Goal: Task Accomplishment & Management: Complete application form

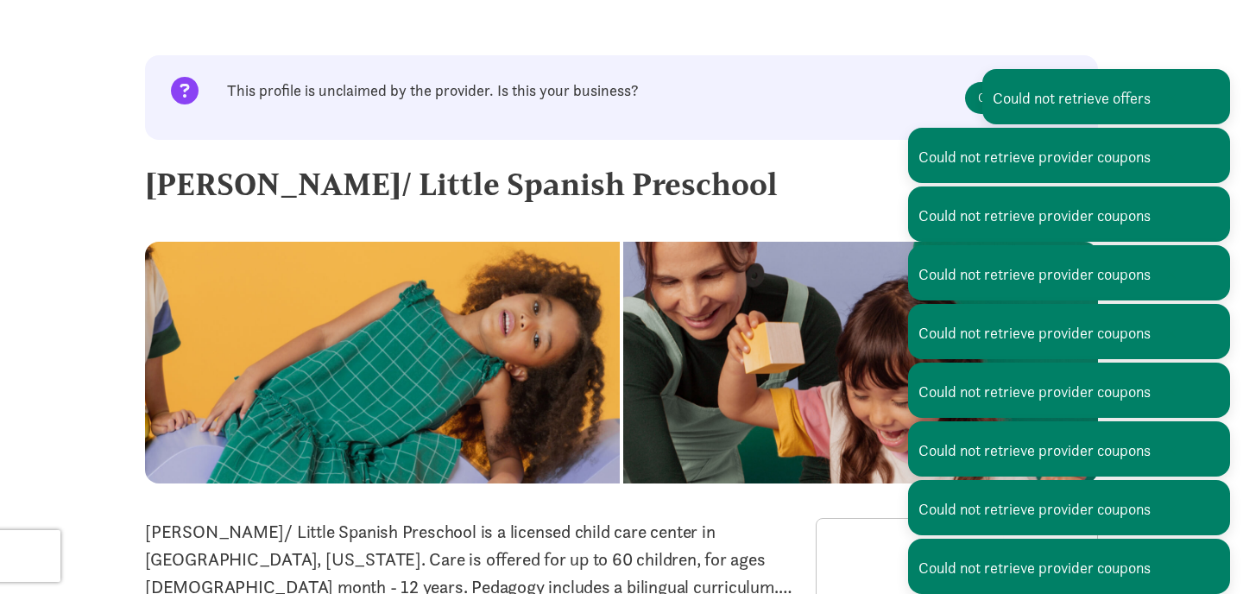
click at [874, 99] on p "This profile is unclaimed by the provider. Is this your business?" at bounding box center [596, 90] width 738 height 21
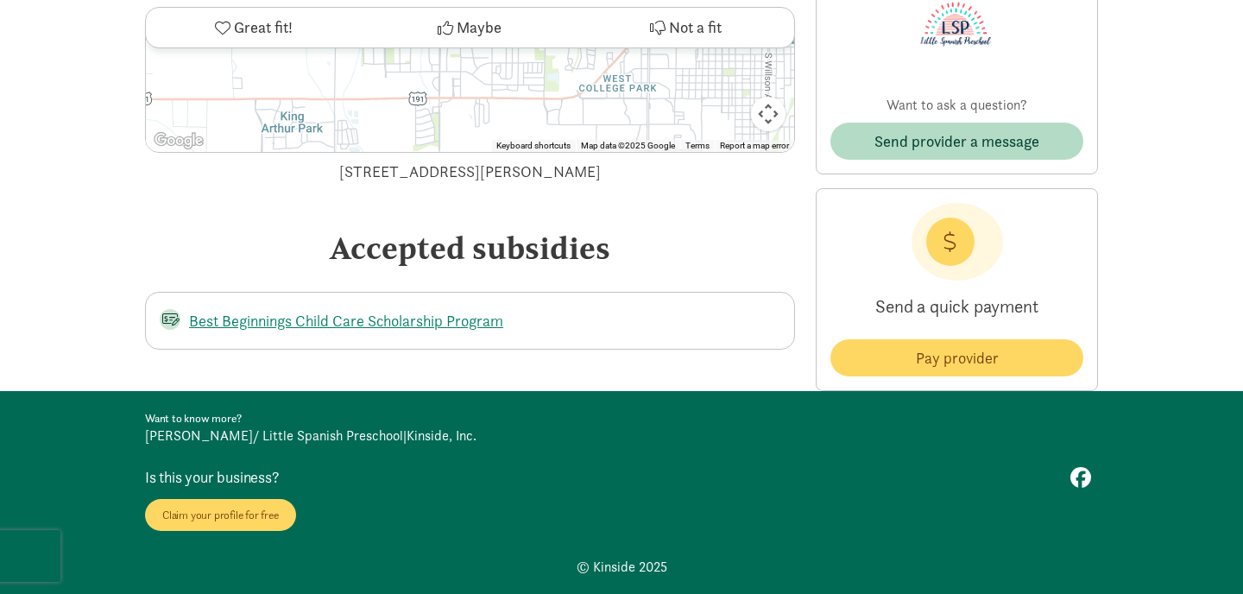
scroll to position [3209, 0]
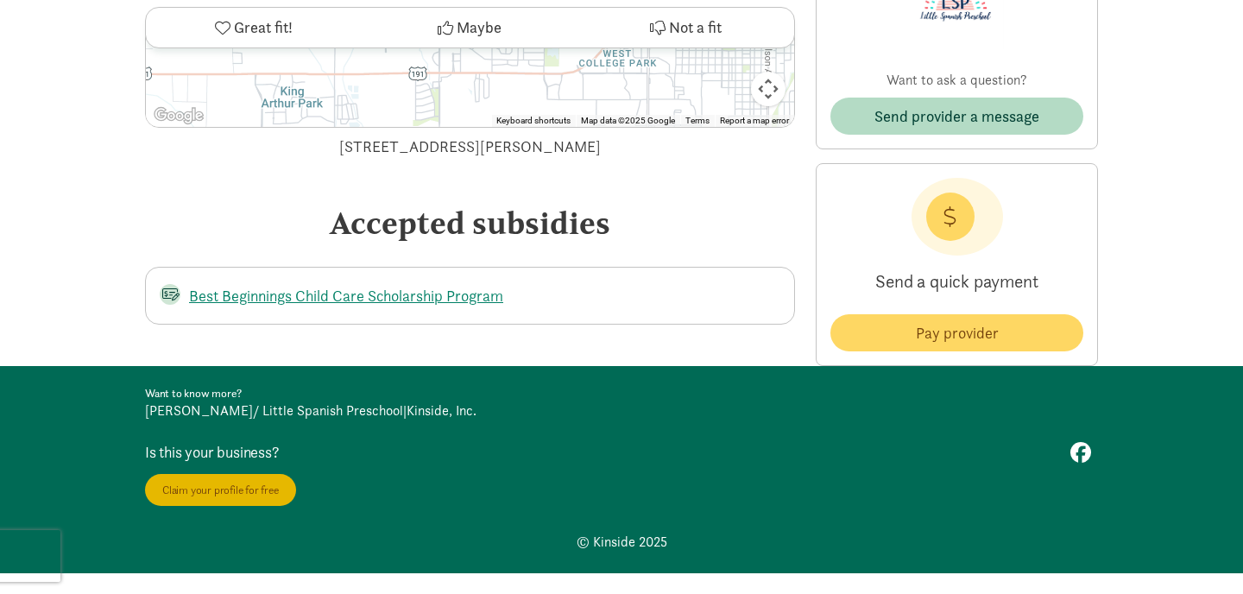
click at [235, 474] on link "Claim your profile for free" at bounding box center [220, 490] width 151 height 32
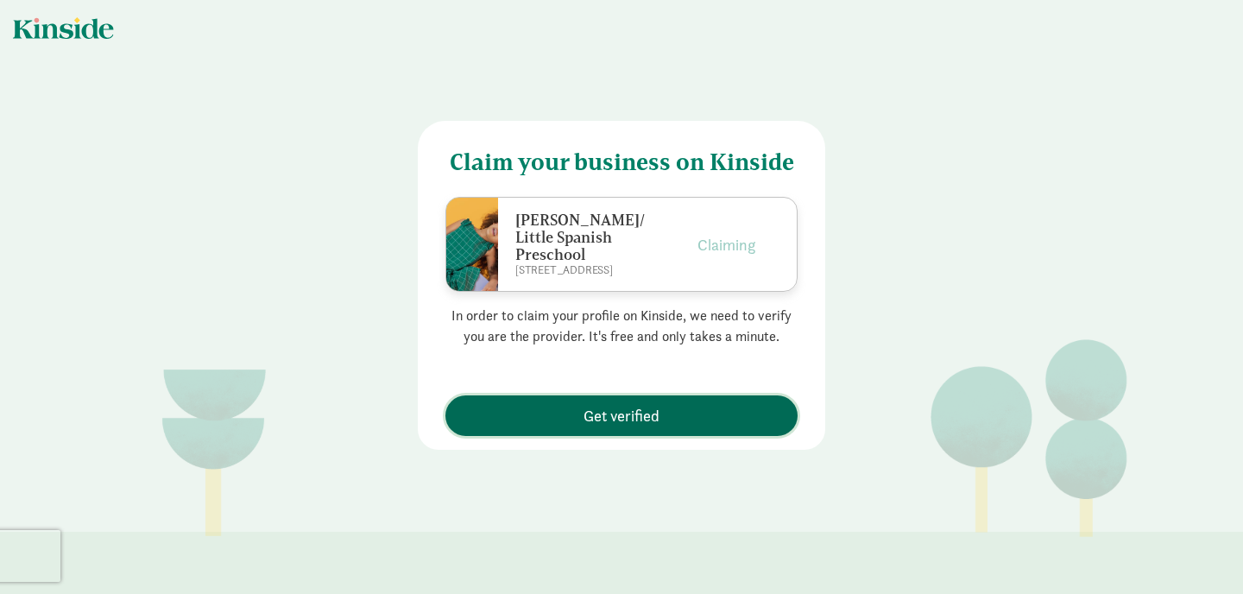
click at [577, 415] on span "Get verified" at bounding box center [621, 415] width 335 height 23
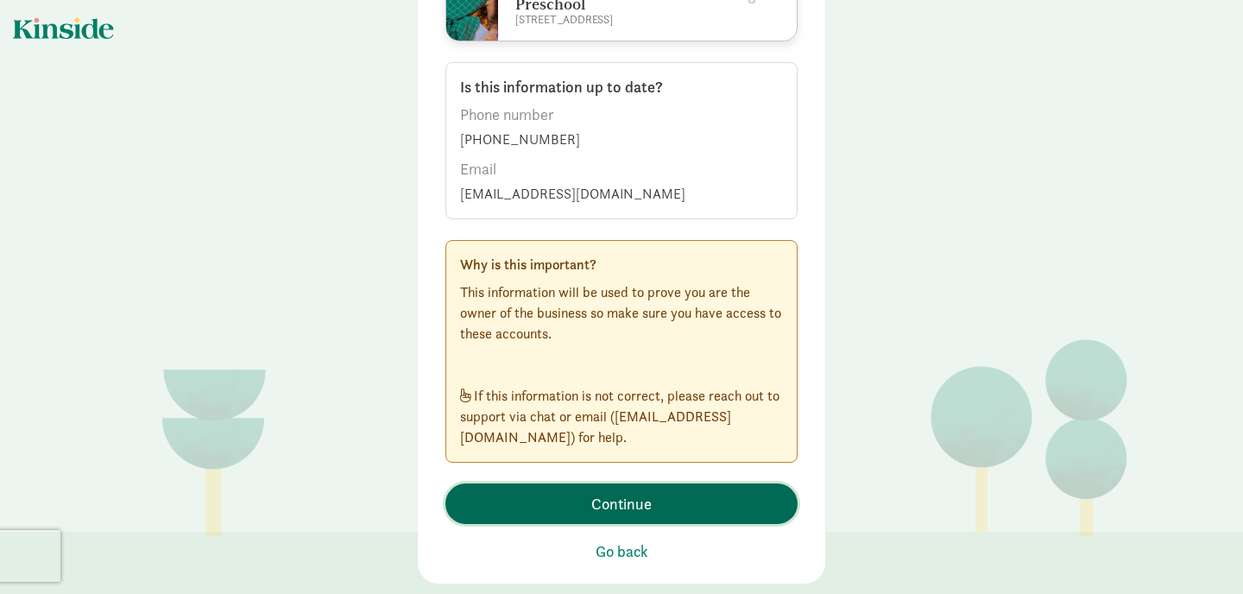
scroll to position [274, 0]
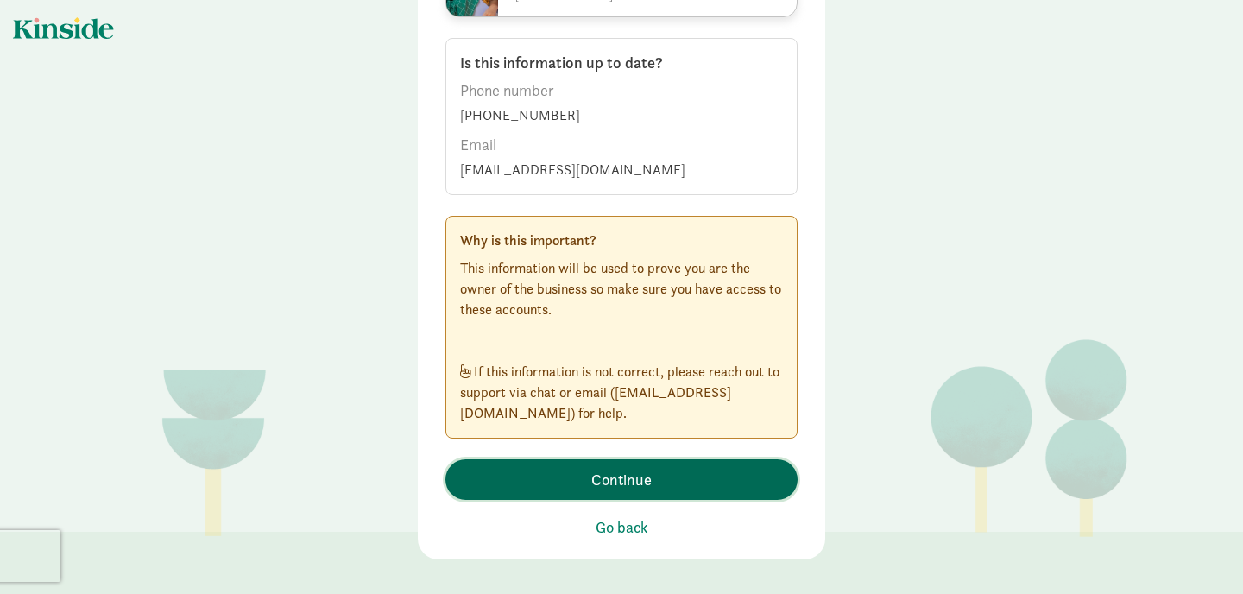
click at [594, 469] on span "Continue" at bounding box center [621, 479] width 60 height 23
click at [597, 482] on span "Continue" at bounding box center [621, 479] width 60 height 23
click at [633, 478] on span "Continue" at bounding box center [621, 479] width 60 height 23
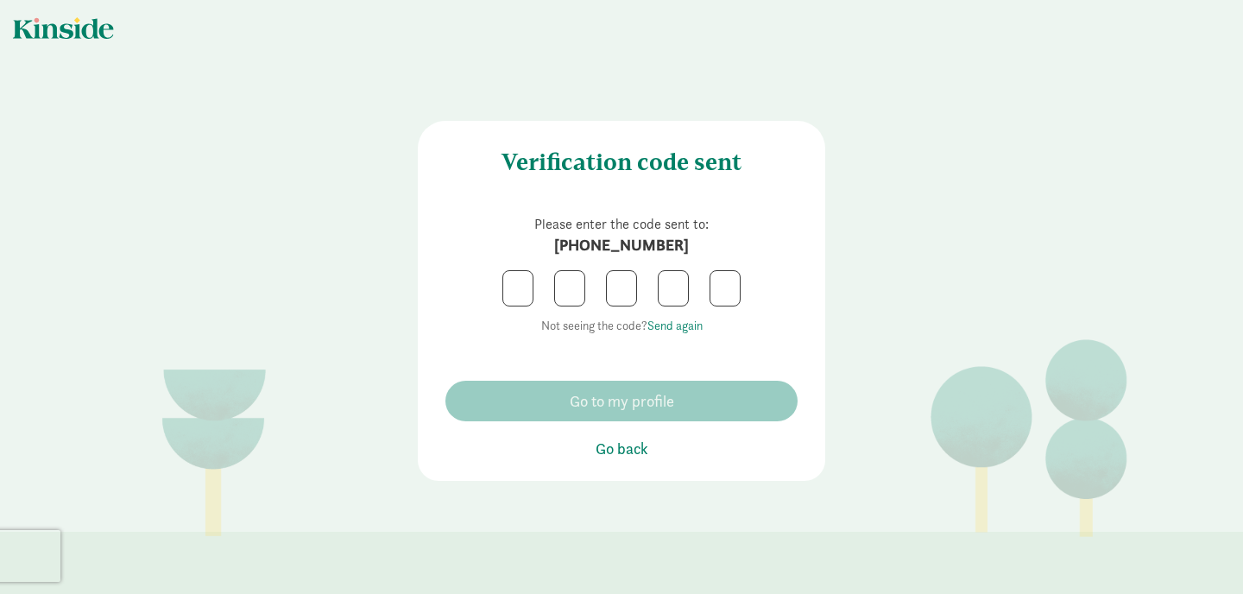
scroll to position [0, 0]
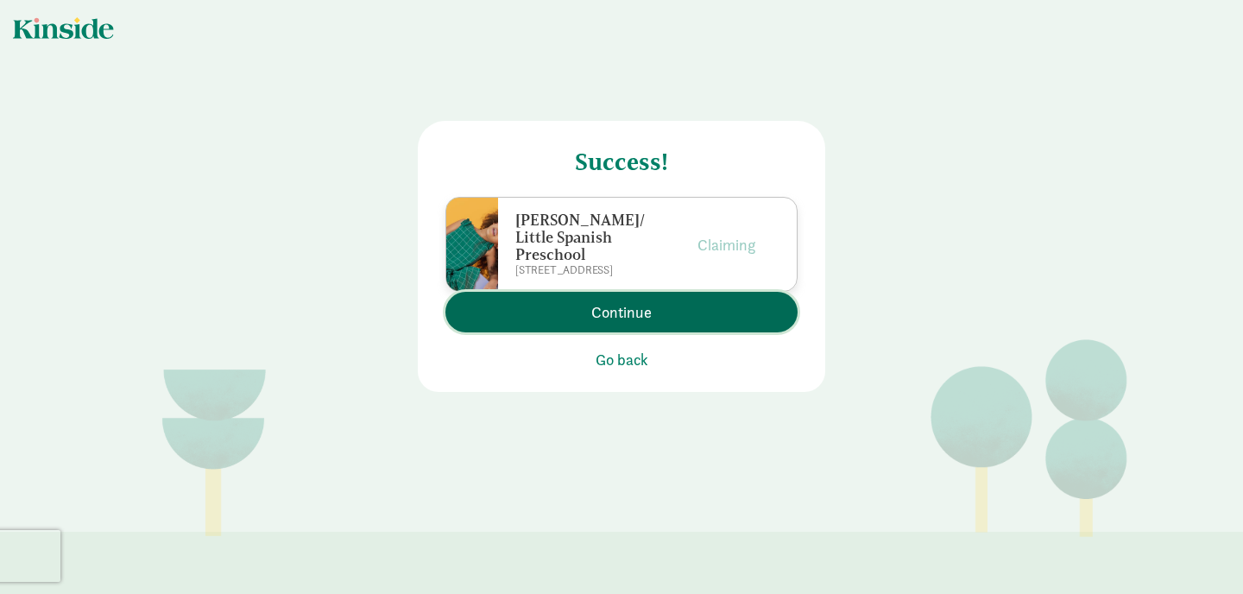
click at [611, 312] on span "Continue" at bounding box center [621, 311] width 60 height 23
click at [599, 306] on span "Continue" at bounding box center [621, 311] width 60 height 23
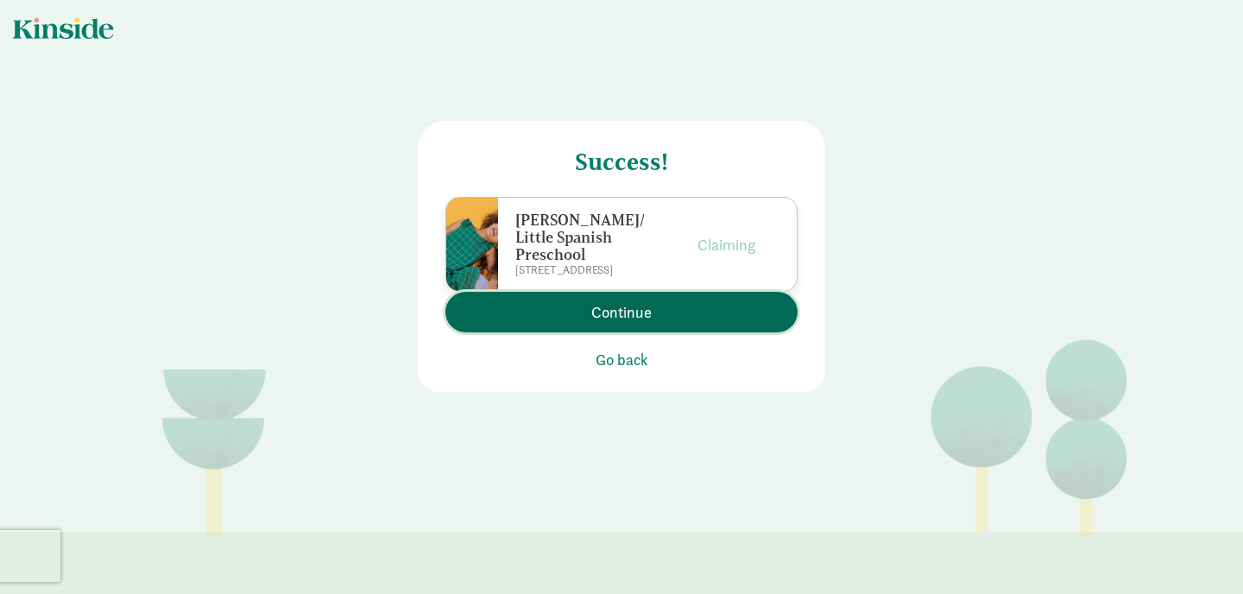
click at [676, 307] on span "Continue" at bounding box center [621, 311] width 335 height 23
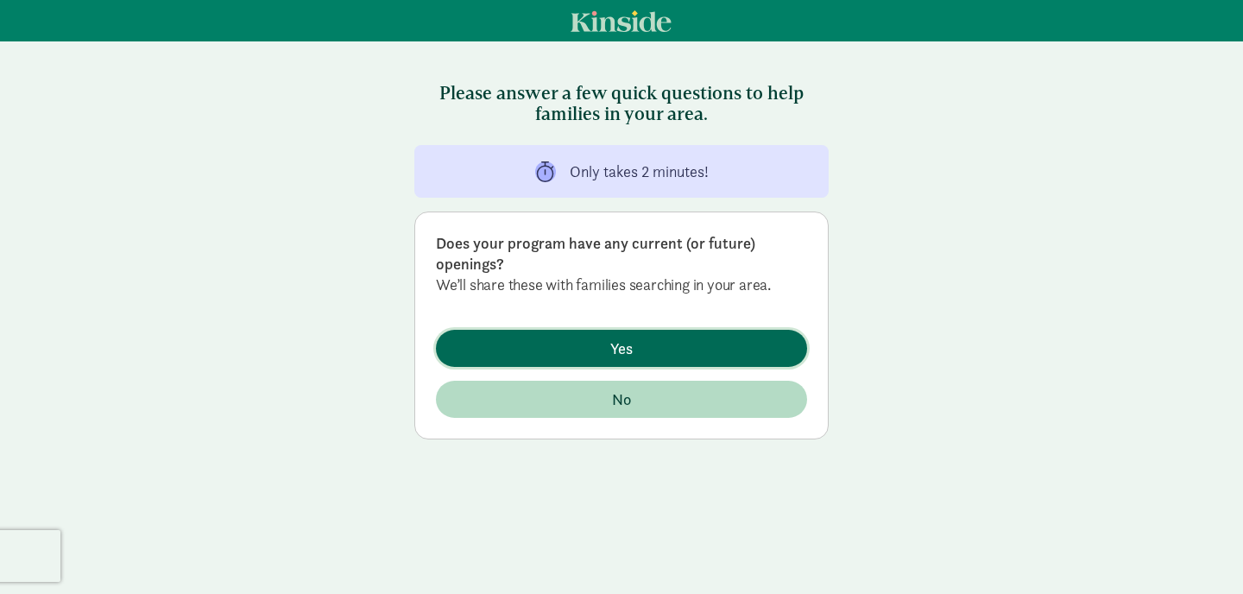
click at [596, 346] on span "Yes" at bounding box center [622, 348] width 344 height 23
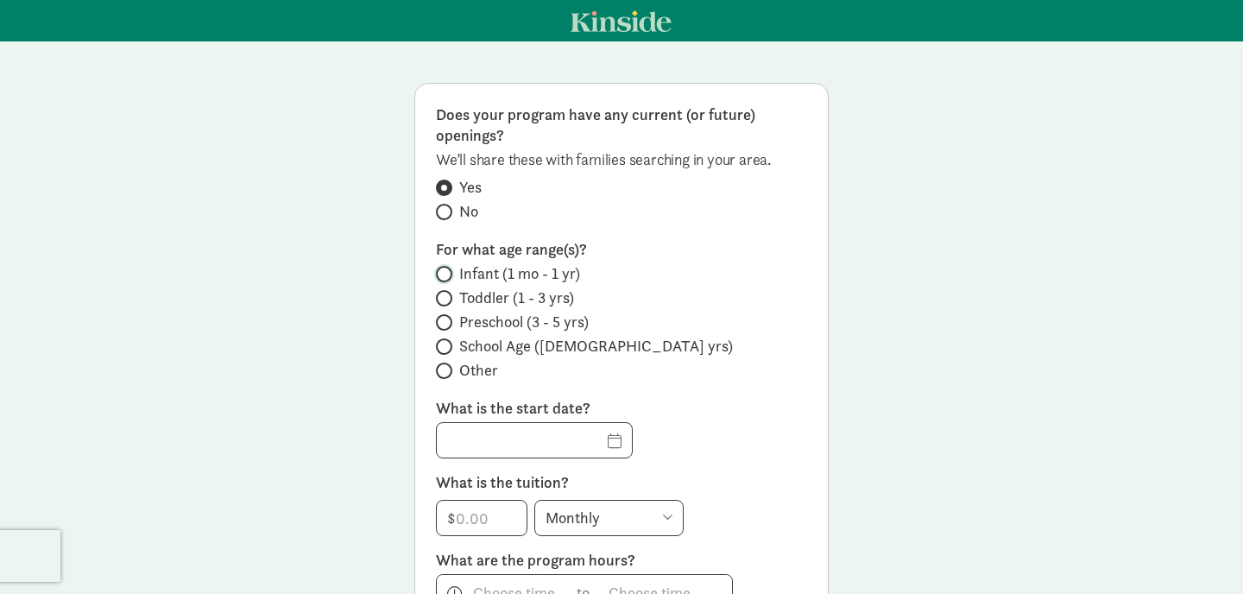
click at [444, 276] on input "Infant (1 mo - 1 yr)" at bounding box center [441, 273] width 11 height 11
radio input "true"
click at [444, 293] on input "Toddler (1 - 3 yrs)" at bounding box center [441, 298] width 11 height 11
radio input "true"
radio input "false"
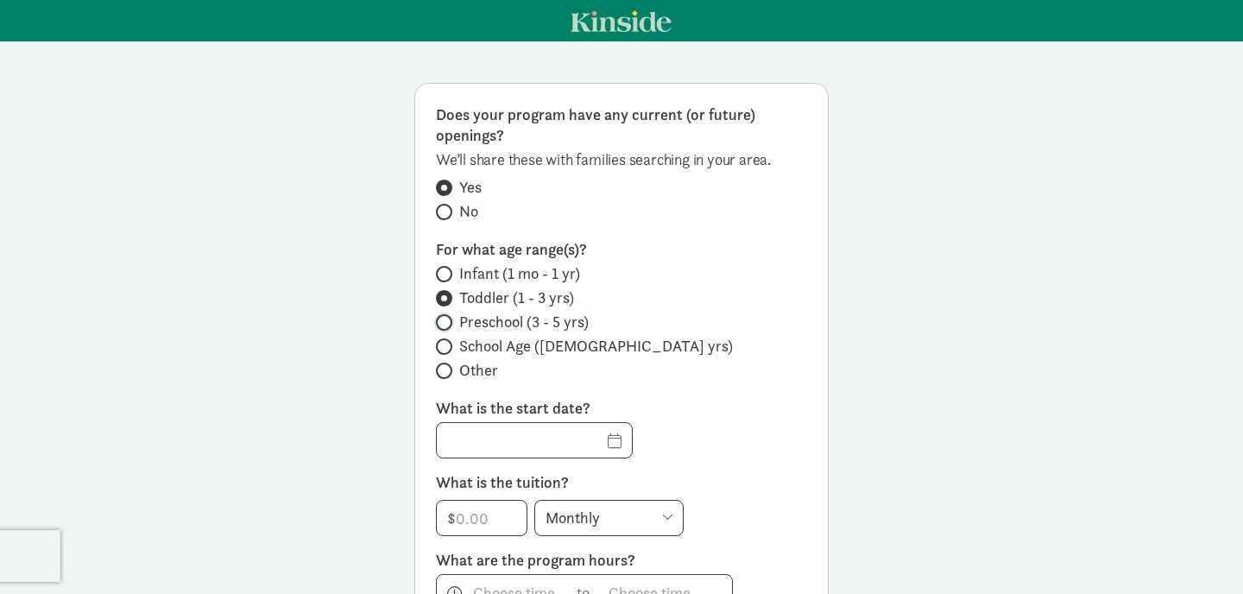
click at [446, 318] on input "Preschool (3 - 5 yrs)" at bounding box center [441, 322] width 11 height 11
radio input "true"
radio input "false"
click at [445, 269] on input "Infant (1 mo - 1 yr)" at bounding box center [441, 273] width 11 height 11
radio input "true"
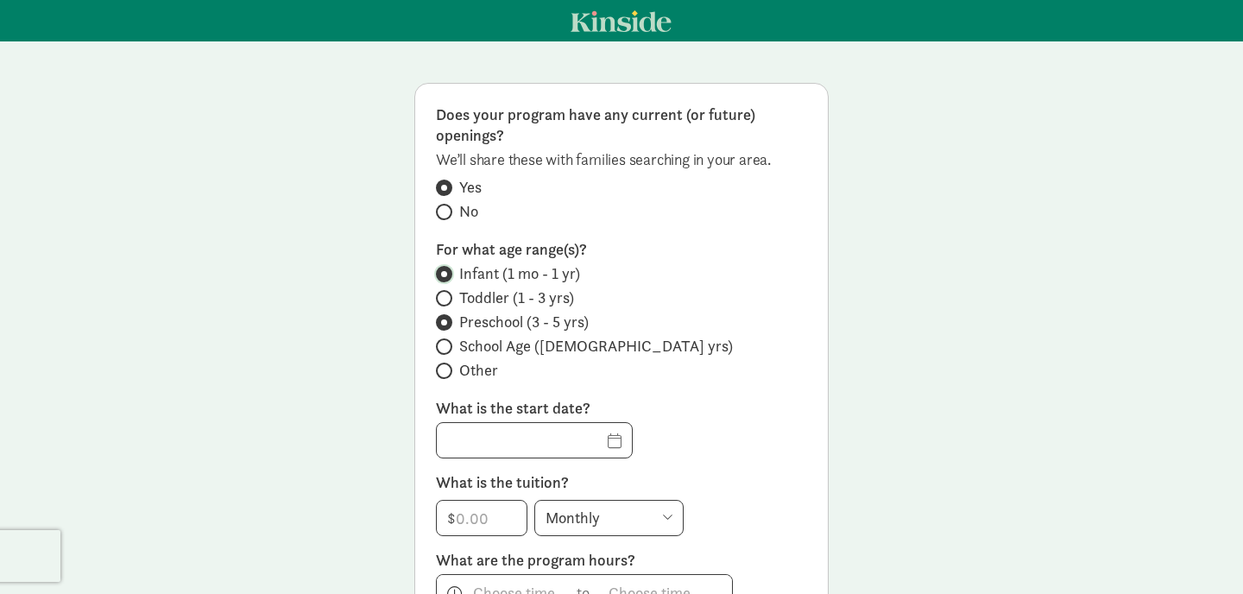
radio input "false"
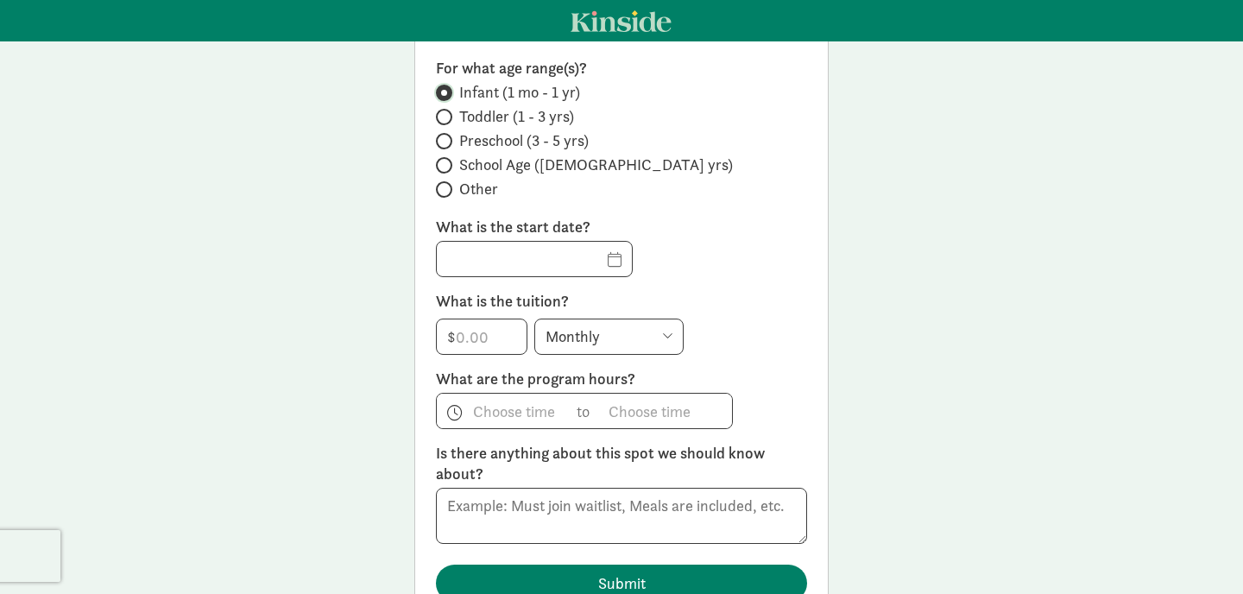
scroll to position [175, 0]
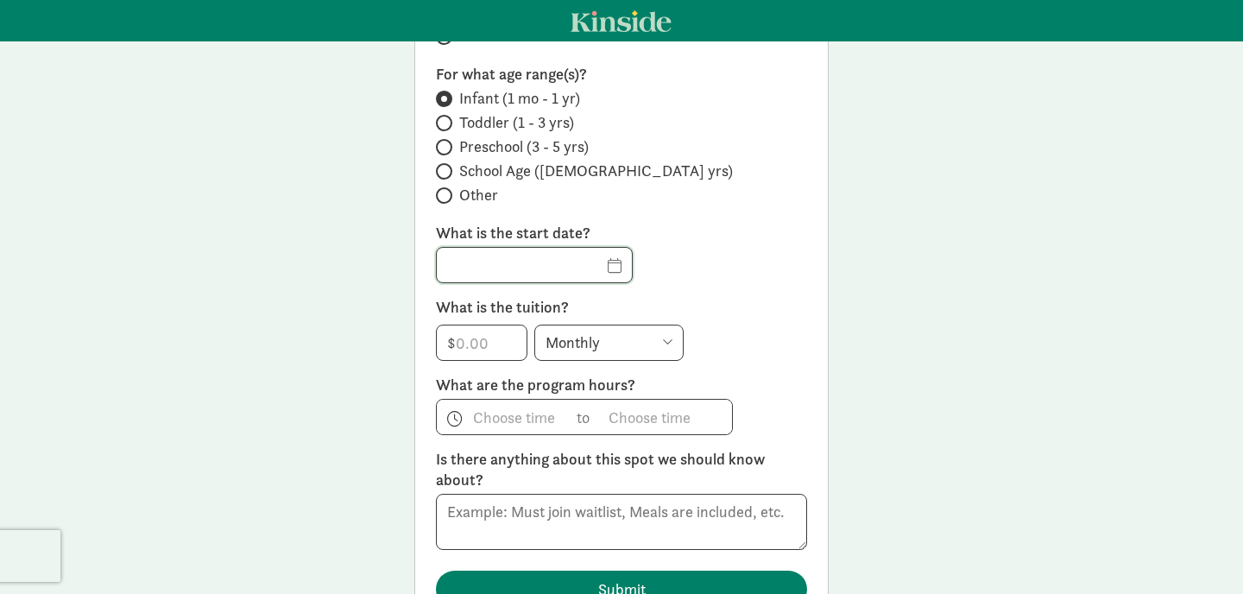
click at [587, 266] on input "text" at bounding box center [534, 265] width 195 height 35
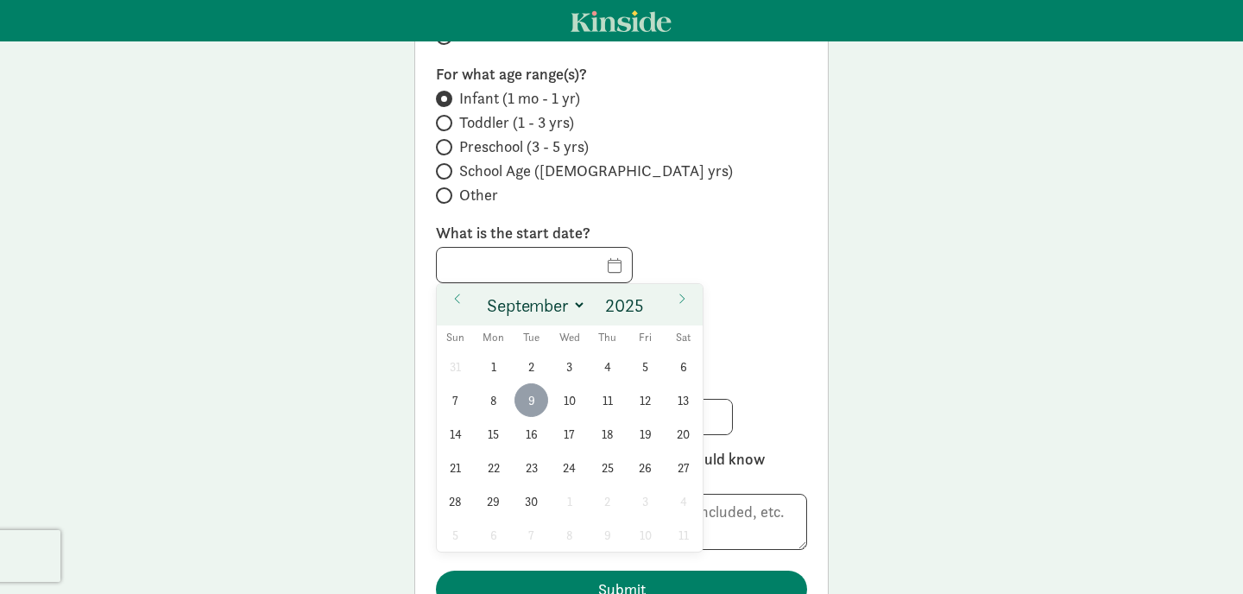
click at [527, 393] on span "9" at bounding box center [531, 400] width 34 height 34
type input "09/09/2025"
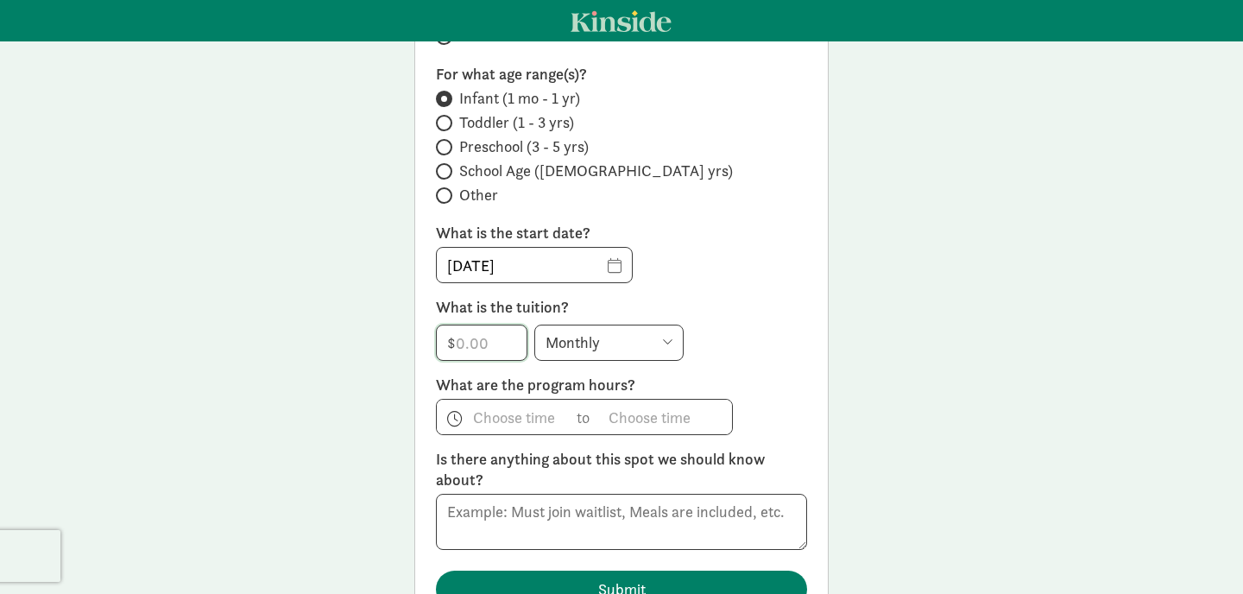
click at [486, 341] on input "number" at bounding box center [482, 342] width 90 height 35
type input "1900"
click at [498, 420] on span "h 12 1 2 3 4 5 6 7 8 9 10 11 mm 00 15 30 45 a am pm" at bounding box center [502, 417] width 131 height 35
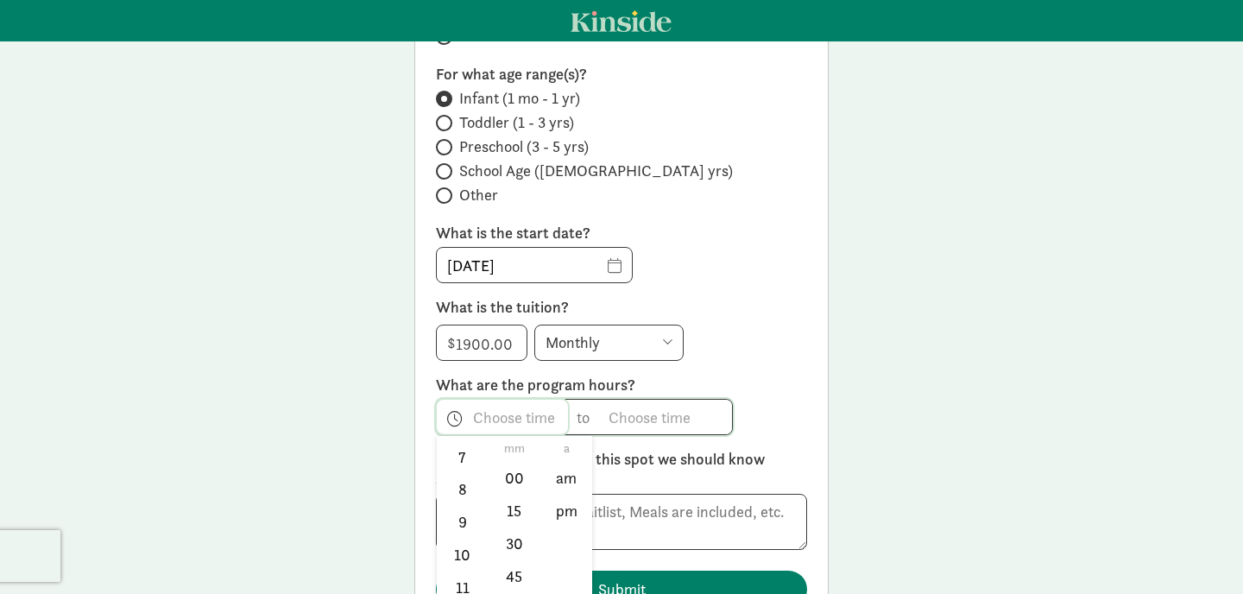
scroll to position [255, 0]
click at [466, 476] on li "8" at bounding box center [462, 484] width 51 height 33
type input "8:mm a"
click at [633, 420] on div at bounding box center [621, 297] width 1243 height 594
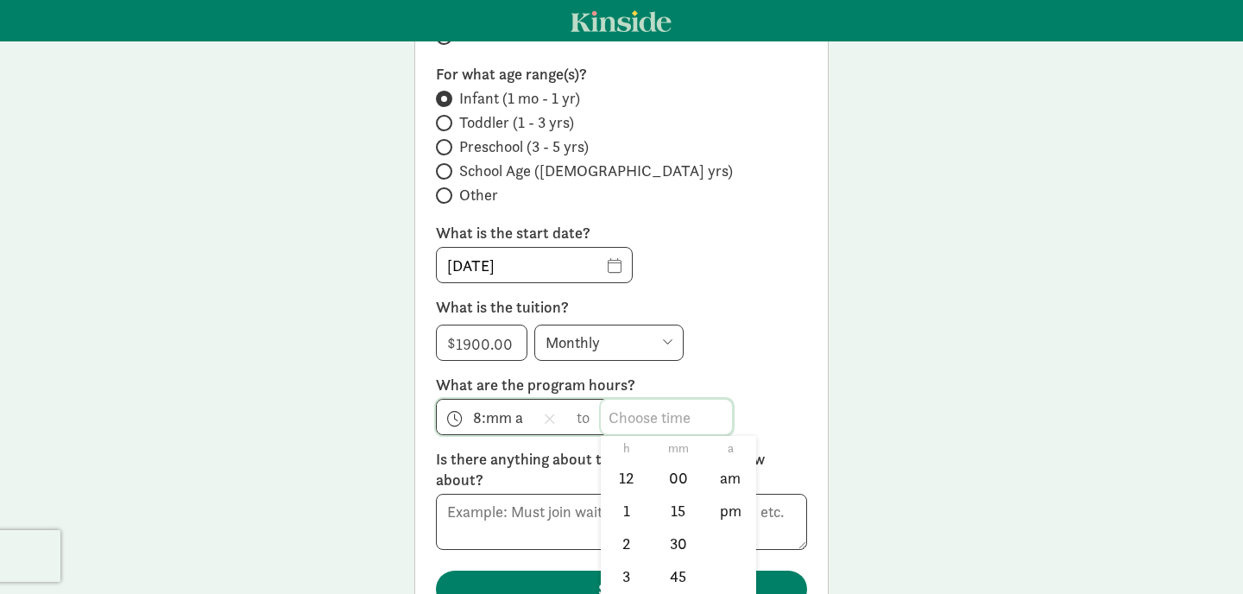
click at [633, 420] on span "h 12 1 2 3 4 5 6 7 8 9 10 11 mm 00 15 30 45 a am pm" at bounding box center [666, 417] width 131 height 35
click at [631, 512] on li "4" at bounding box center [626, 504] width 51 height 33
click at [736, 512] on li "pm" at bounding box center [730, 511] width 51 height 33
type input "4:mm pm"
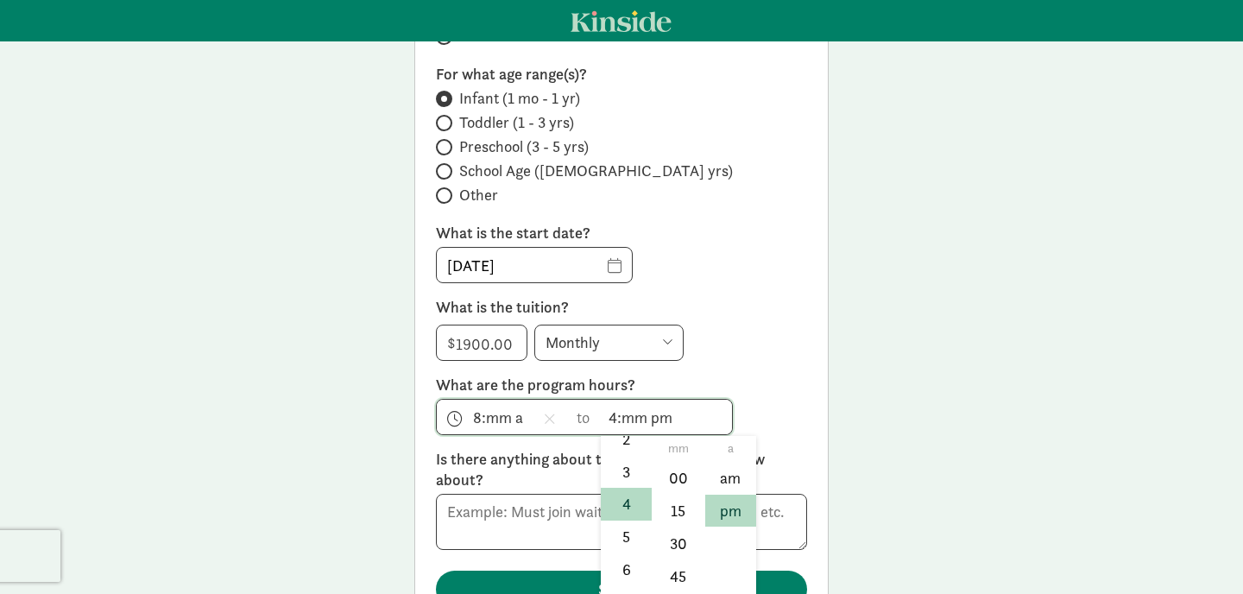
click at [789, 348] on div at bounding box center [621, 297] width 1243 height 594
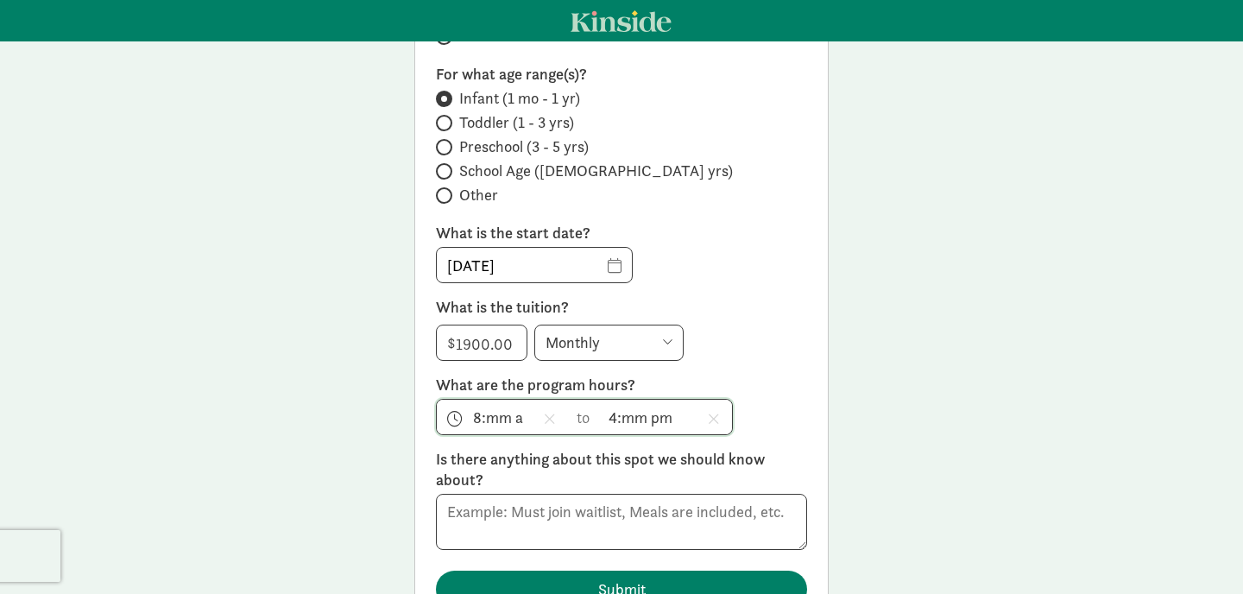
scroll to position [259, 0]
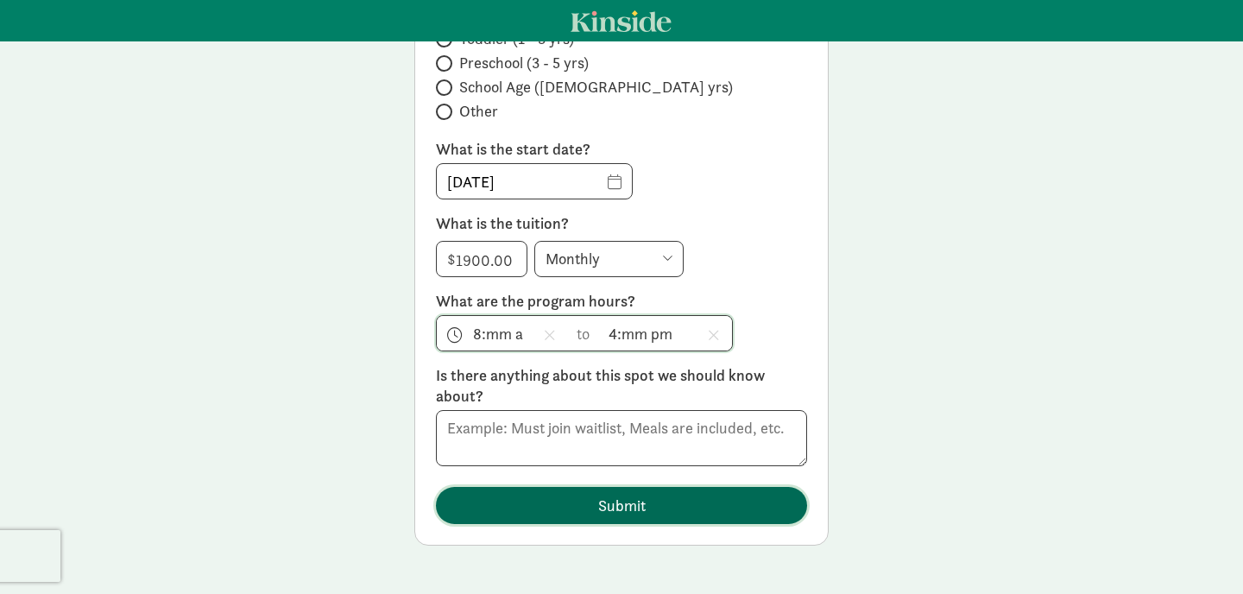
click at [598, 514] on span "Submit" at bounding box center [621, 505] width 47 height 23
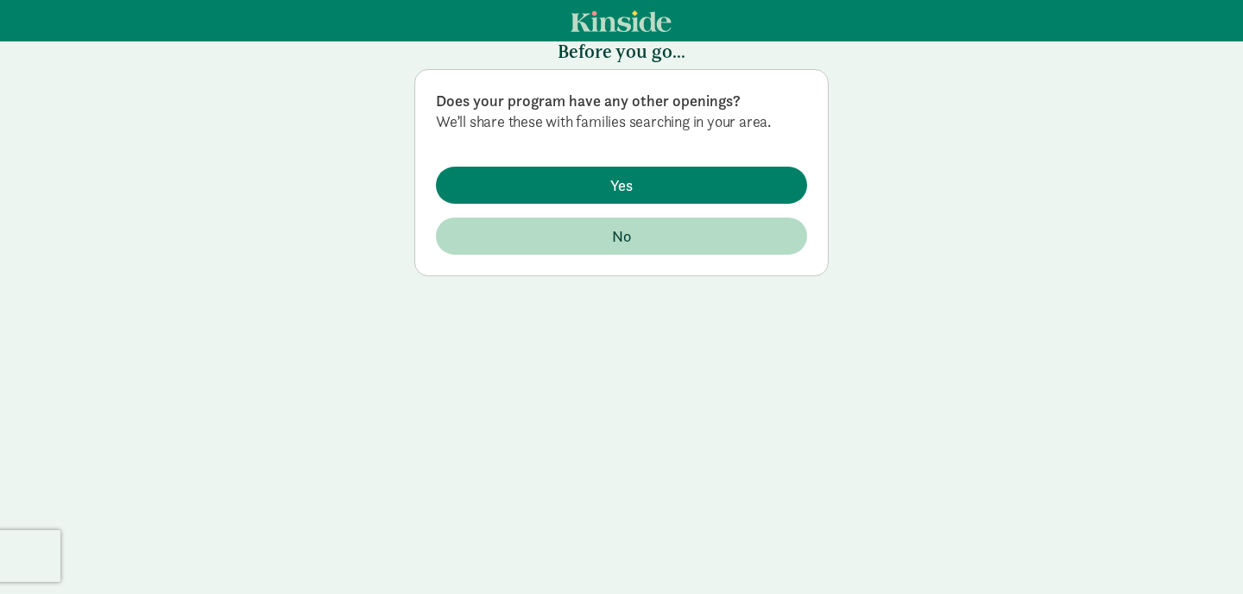
scroll to position [41, 0]
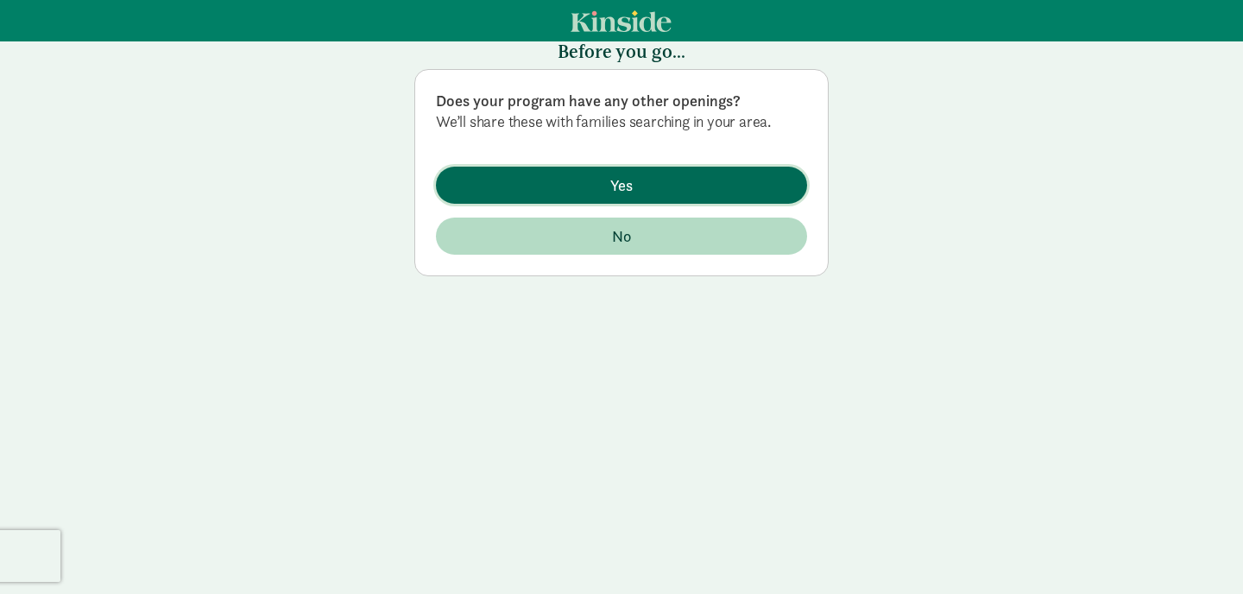
click at [605, 185] on span "Yes" at bounding box center [622, 184] width 344 height 23
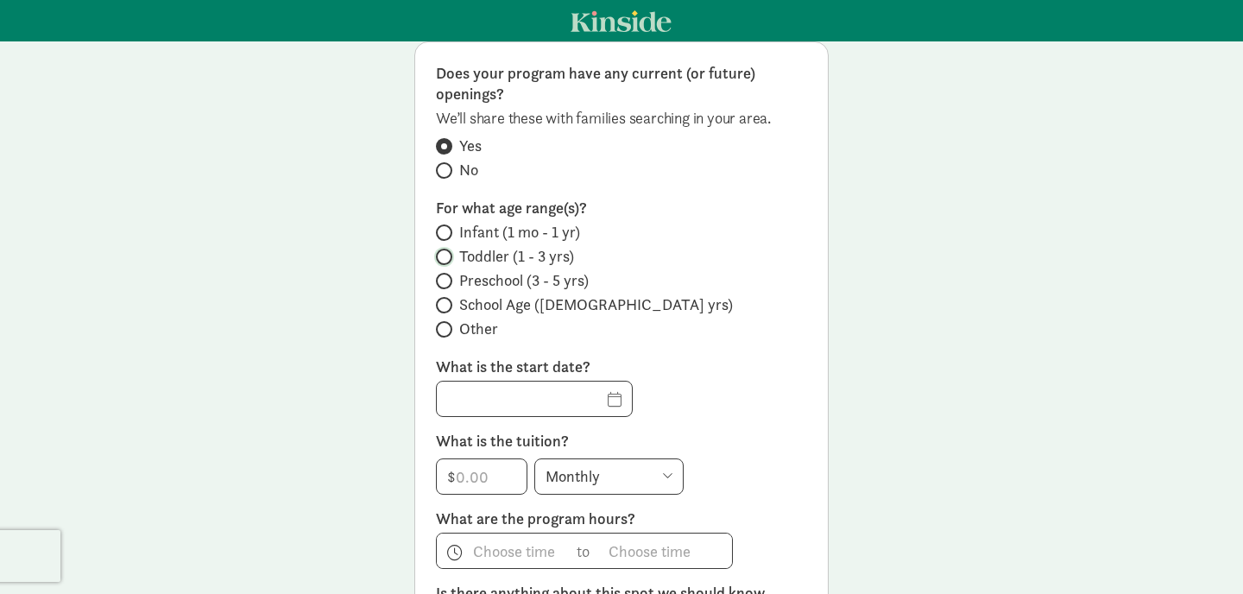
click at [445, 253] on input "Toddler (1 - 3 yrs)" at bounding box center [441, 256] width 11 height 11
radio input "true"
click at [590, 395] on input "text" at bounding box center [534, 399] width 195 height 35
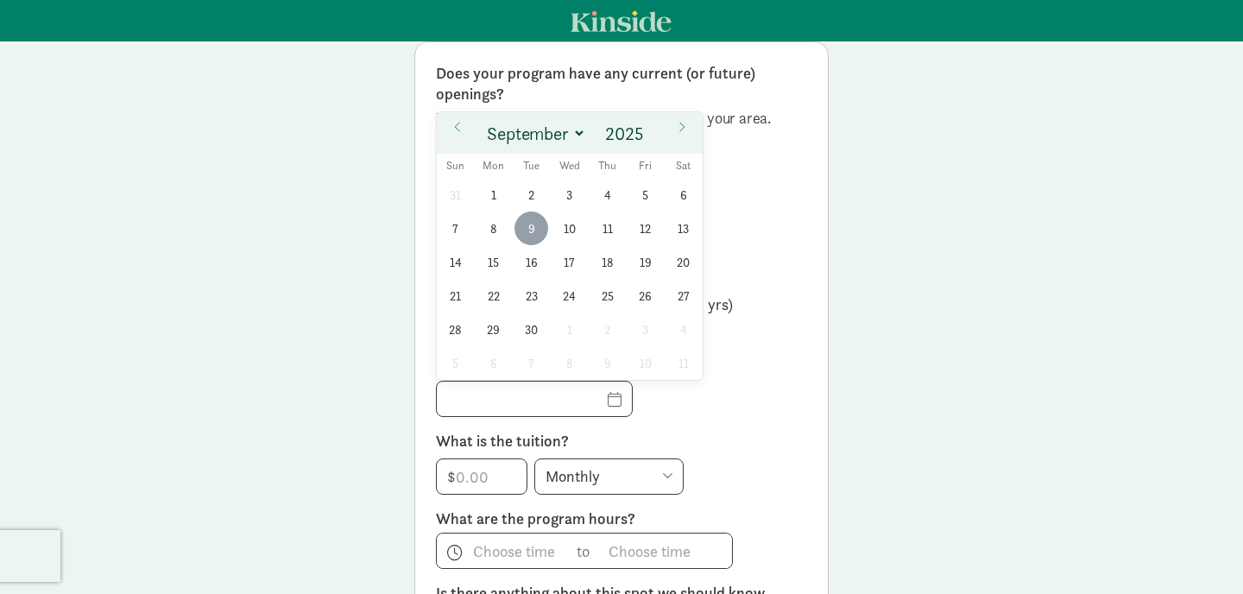
click at [530, 230] on span "9" at bounding box center [531, 228] width 34 height 34
type input "09/09/2025"
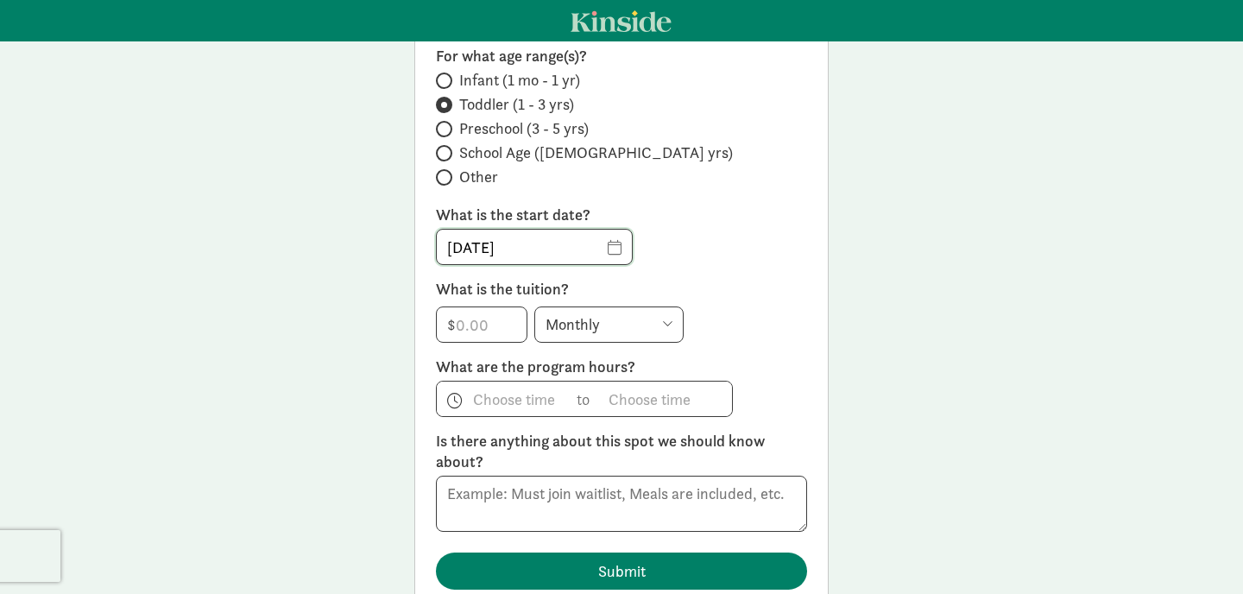
scroll to position [194, 0]
click at [502, 324] on input "number" at bounding box center [482, 323] width 90 height 35
type input "1900"
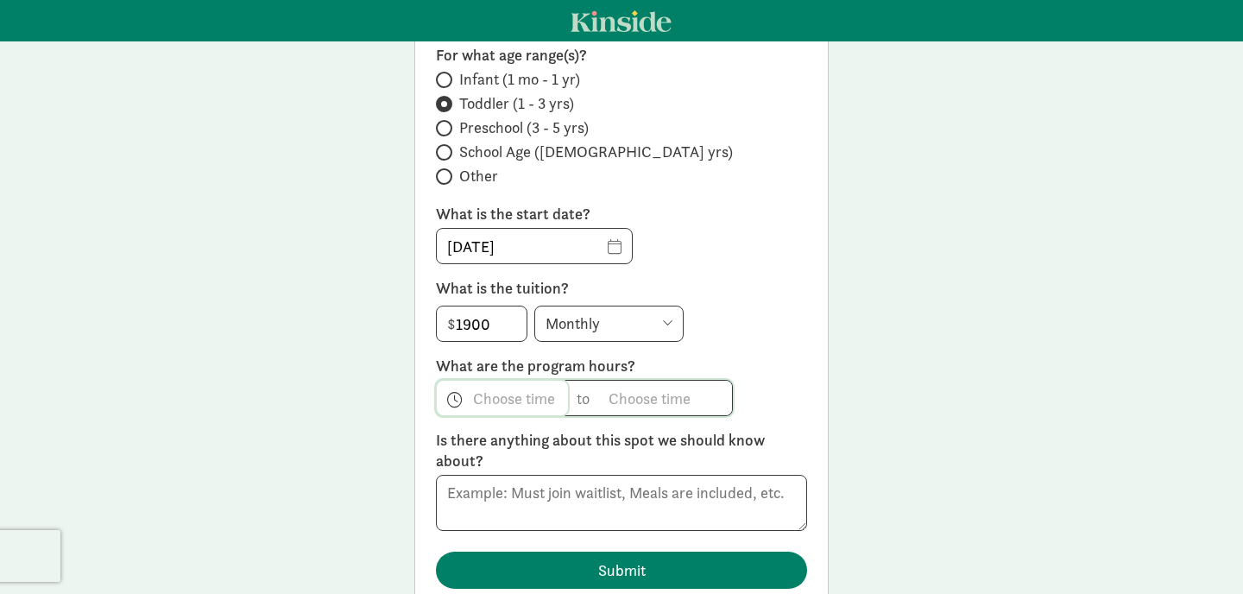
click at [504, 402] on span "h 12 1 2 3 4 5 6 7 8 9 10 11 mm 00 15 30 45 a am pm" at bounding box center [502, 398] width 131 height 35
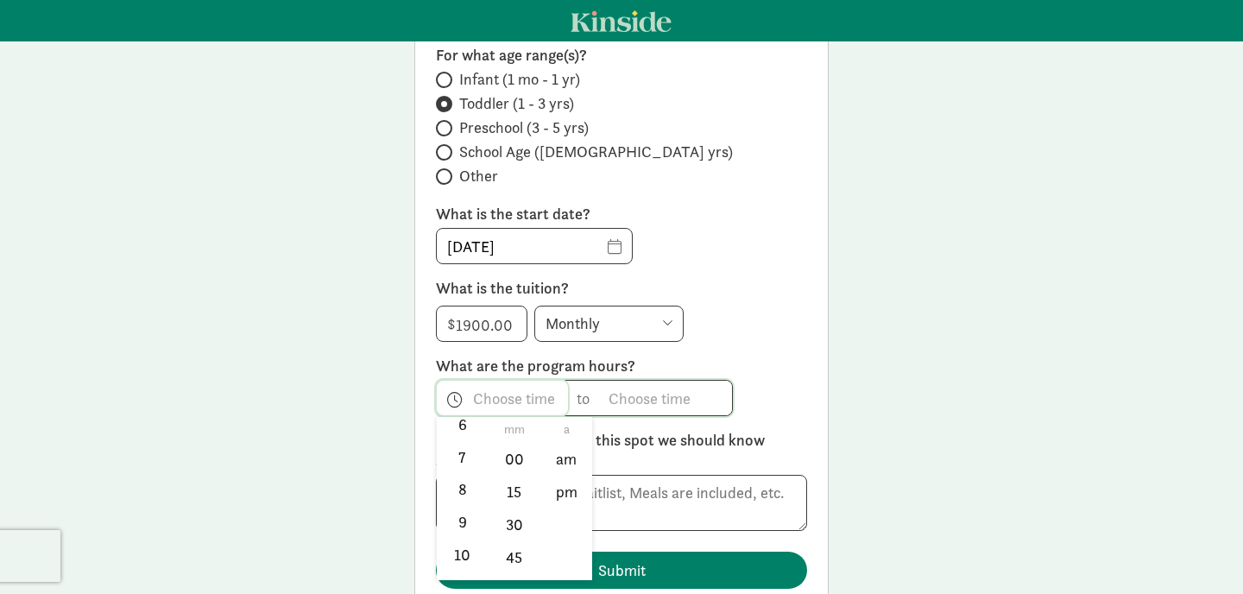
scroll to position [239, 0]
click at [464, 472] on li "8" at bounding box center [462, 480] width 51 height 33
type input "8:mm a"
click at [652, 392] on div at bounding box center [621, 297] width 1243 height 594
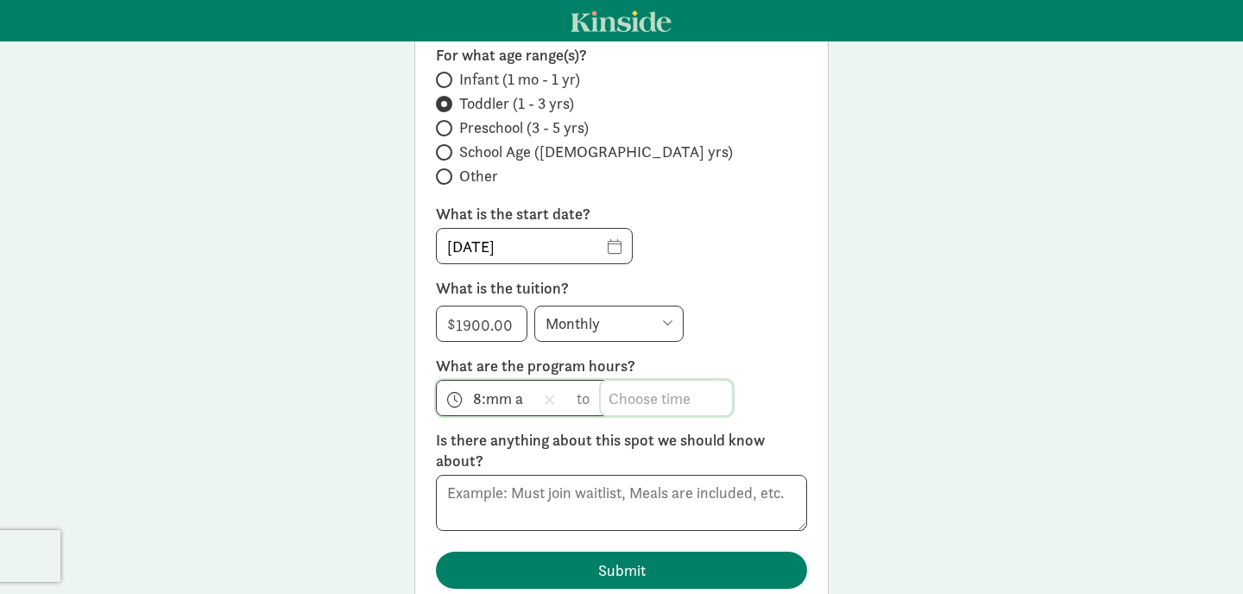
click at [652, 389] on span "h 12 1 2 3 4 5 6 7 8 9 10 11 mm 00 15 30 45 a am pm" at bounding box center [666, 398] width 131 height 35
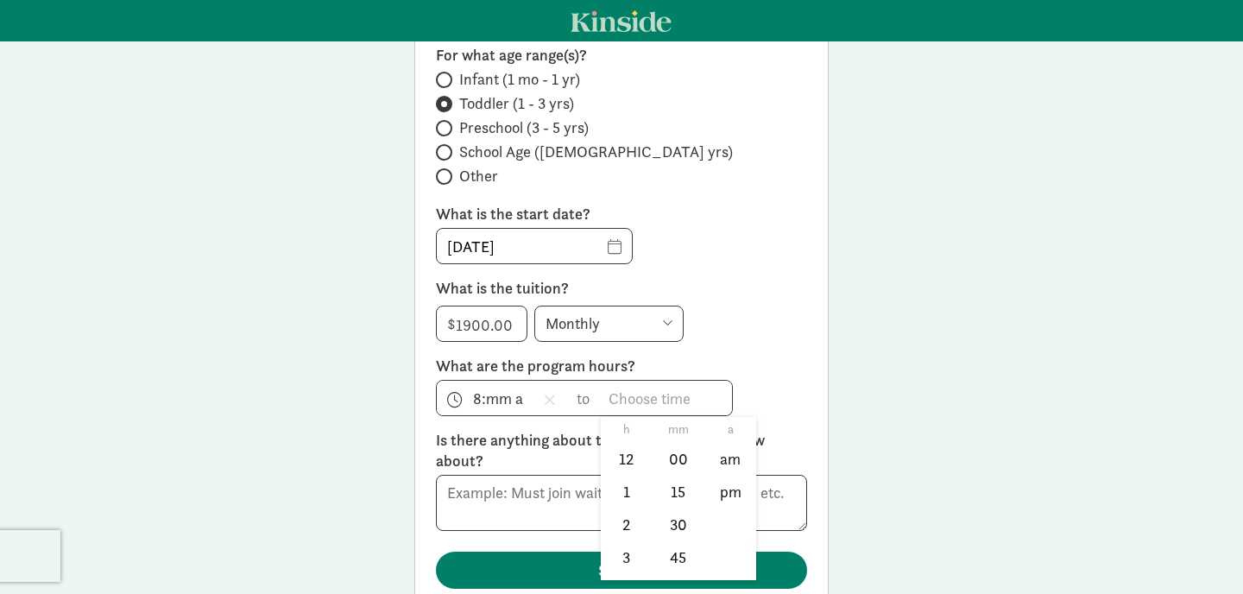
click at [652, 389] on div at bounding box center [621, 297] width 1243 height 594
click at [652, 389] on span "h 12 1 2 3 4 5 6 7 8 9 10 11 mm 00 15 30 45 a am pm" at bounding box center [666, 398] width 131 height 35
click at [630, 525] on li "4" at bounding box center [626, 524] width 51 height 33
click at [722, 496] on li "pm" at bounding box center [730, 492] width 51 height 33
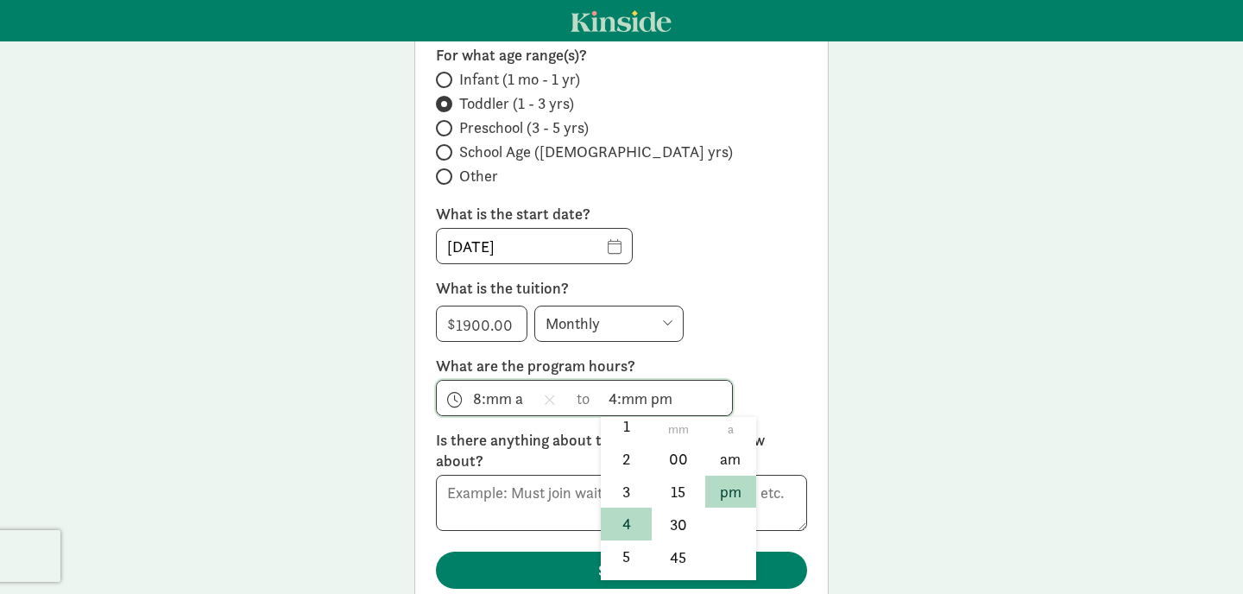
click at [631, 403] on div at bounding box center [621, 297] width 1243 height 594
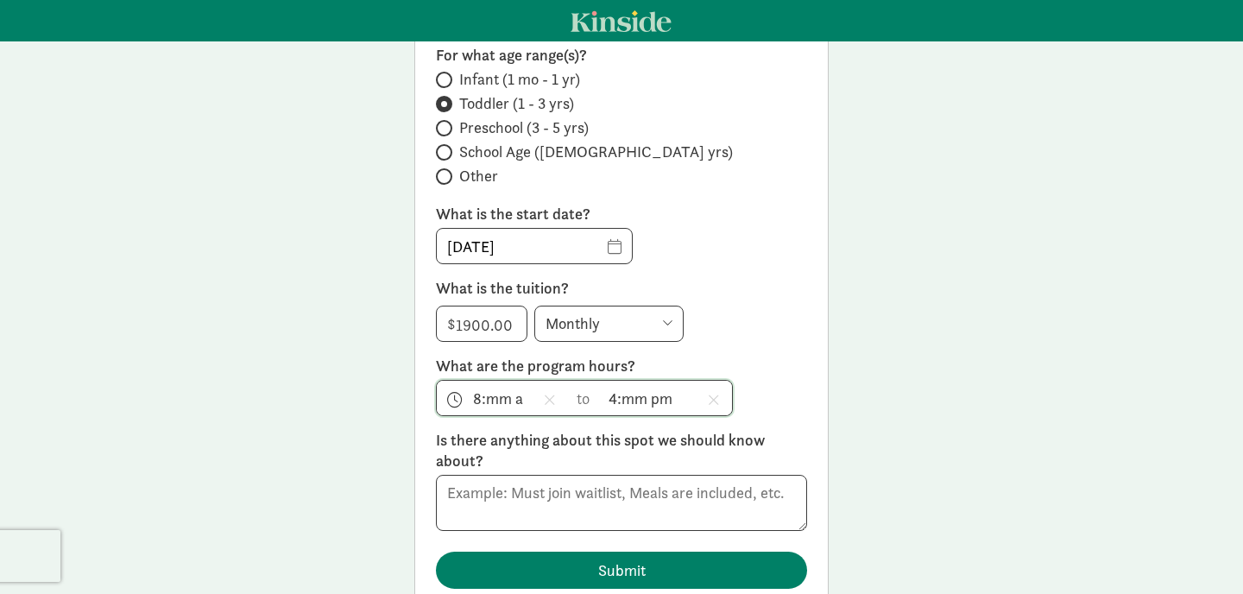
click at [631, 402] on span "4:mm pm h 12 1 2 3 4 5 6 7 8 9 10 11 mm 00 15 30 45 a am pm" at bounding box center [666, 398] width 131 height 35
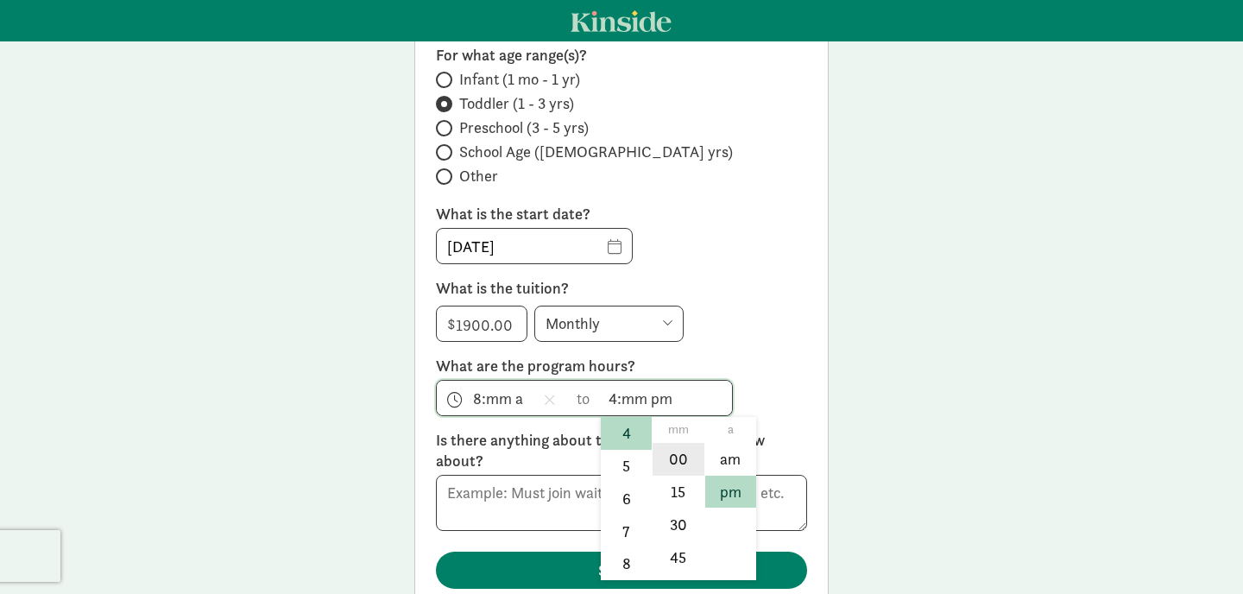
click at [678, 455] on li "00" at bounding box center [678, 459] width 51 height 33
type input "4:00 pm"
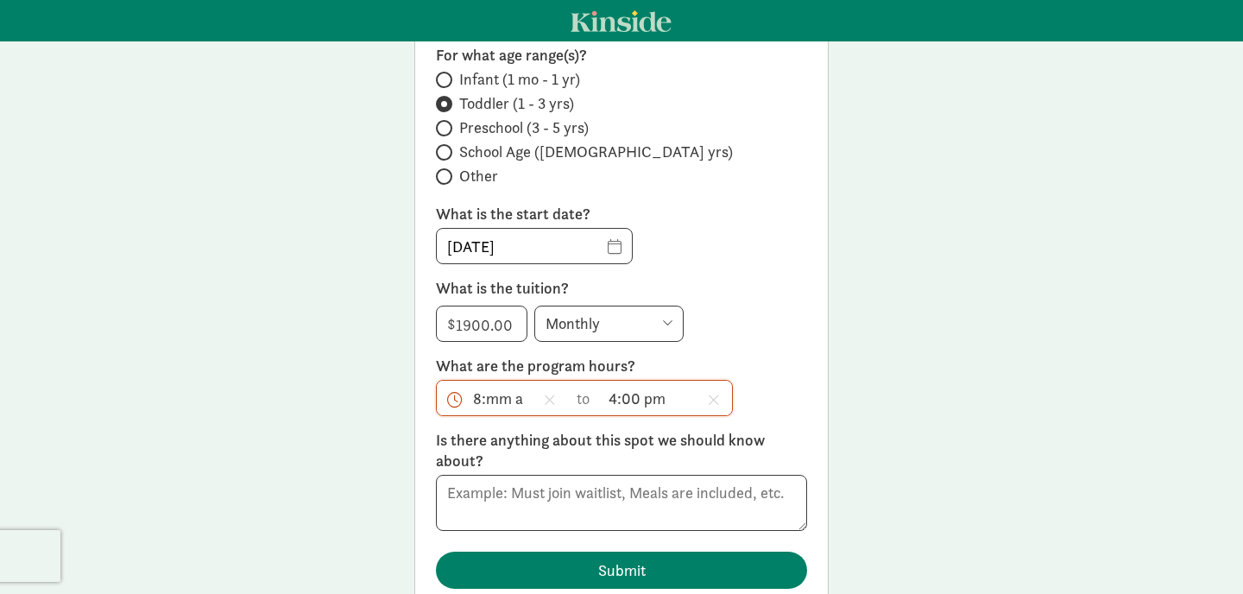
scroll to position [255, 0]
click at [526, 403] on span "8:mm a h 12 1 2 3 4 5 6 7 8 9 10 11 mm 00 15 30 45 a am pm" at bounding box center [502, 398] width 131 height 35
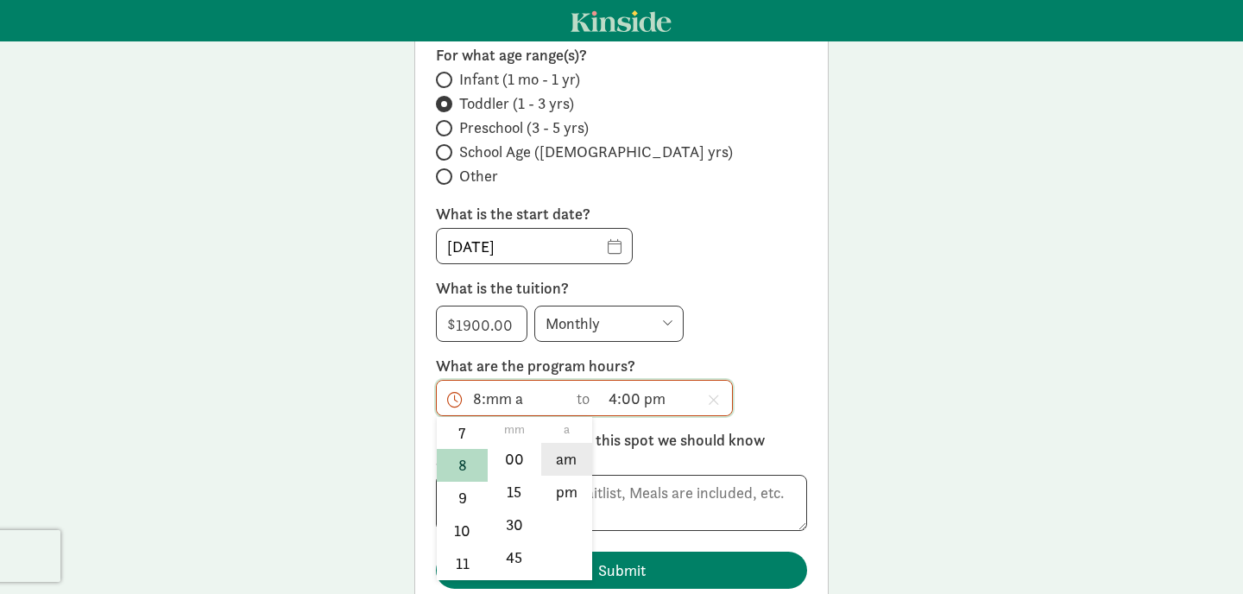
click at [558, 457] on li "am" at bounding box center [566, 459] width 51 height 33
click at [780, 312] on div at bounding box center [621, 297] width 1243 height 594
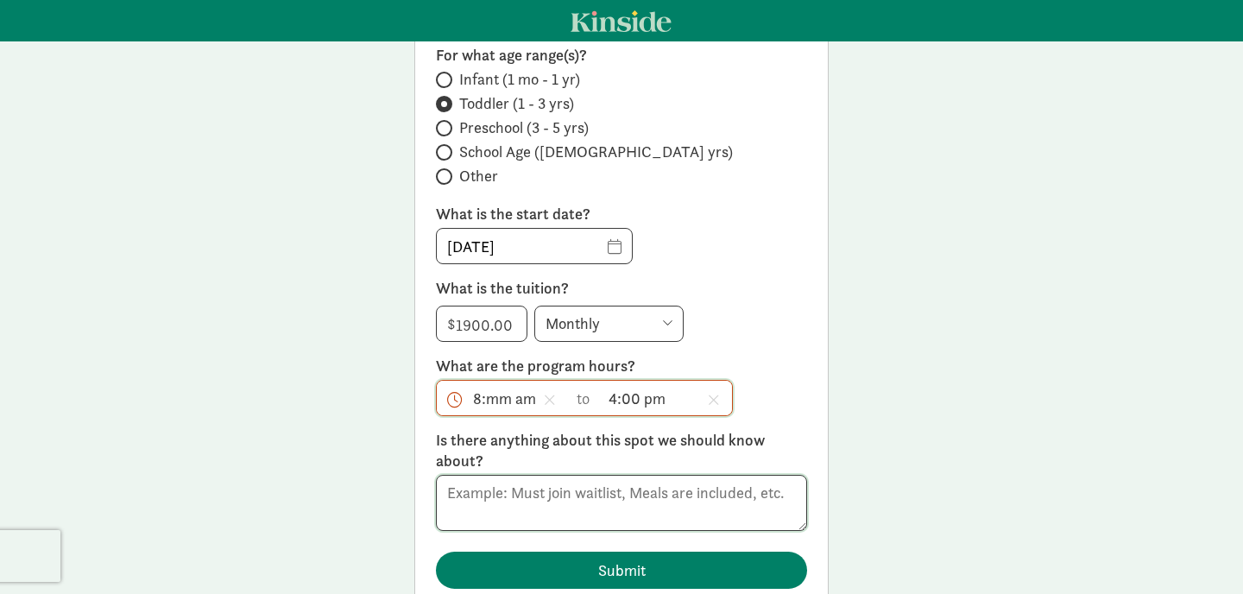
click at [571, 497] on textarea at bounding box center [621, 503] width 371 height 56
click at [502, 401] on span "8:mm am h 12 1 2 3 4 5 6 7 8 9 10 11 mm 00 15 30 45 a am pm" at bounding box center [502, 398] width 131 height 35
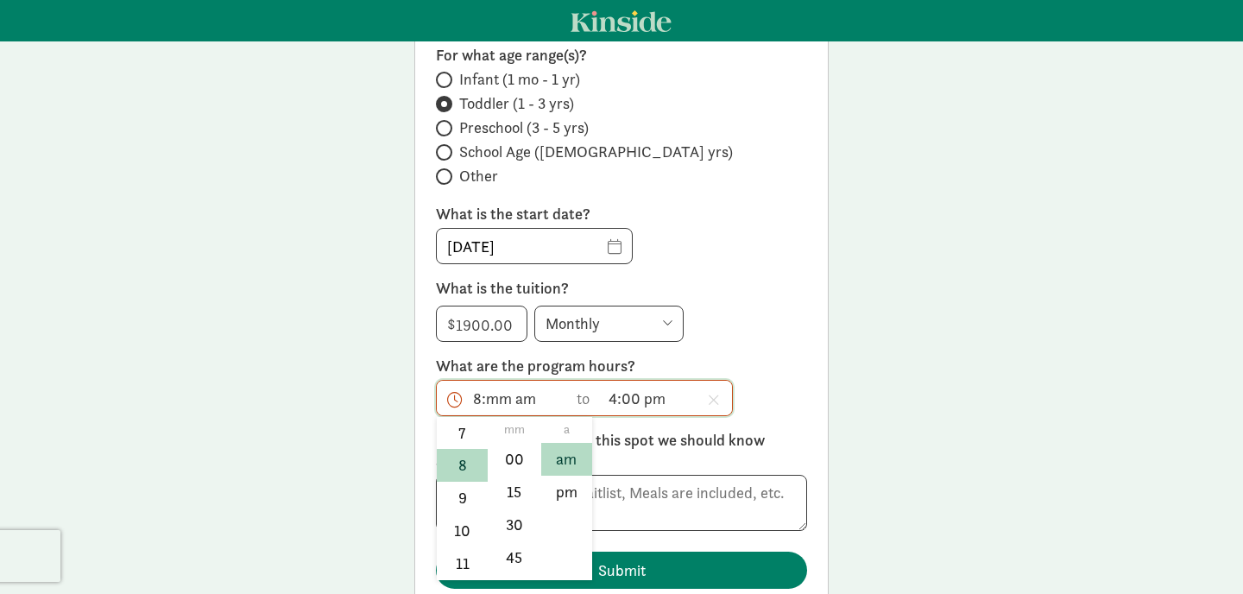
click at [502, 401] on div at bounding box center [621, 297] width 1243 height 594
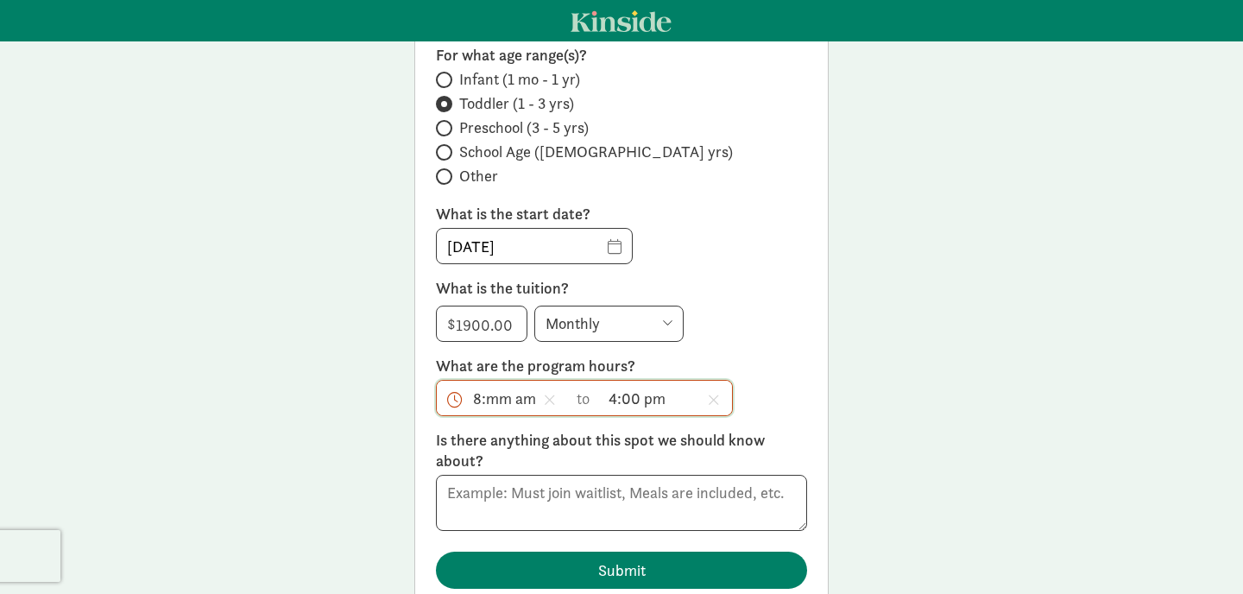
click at [502, 401] on span "8:mm am h 12 1 2 3 4 5 6 7 8 9 10 11 mm 00 15 30 45 a am pm" at bounding box center [502, 398] width 131 height 35
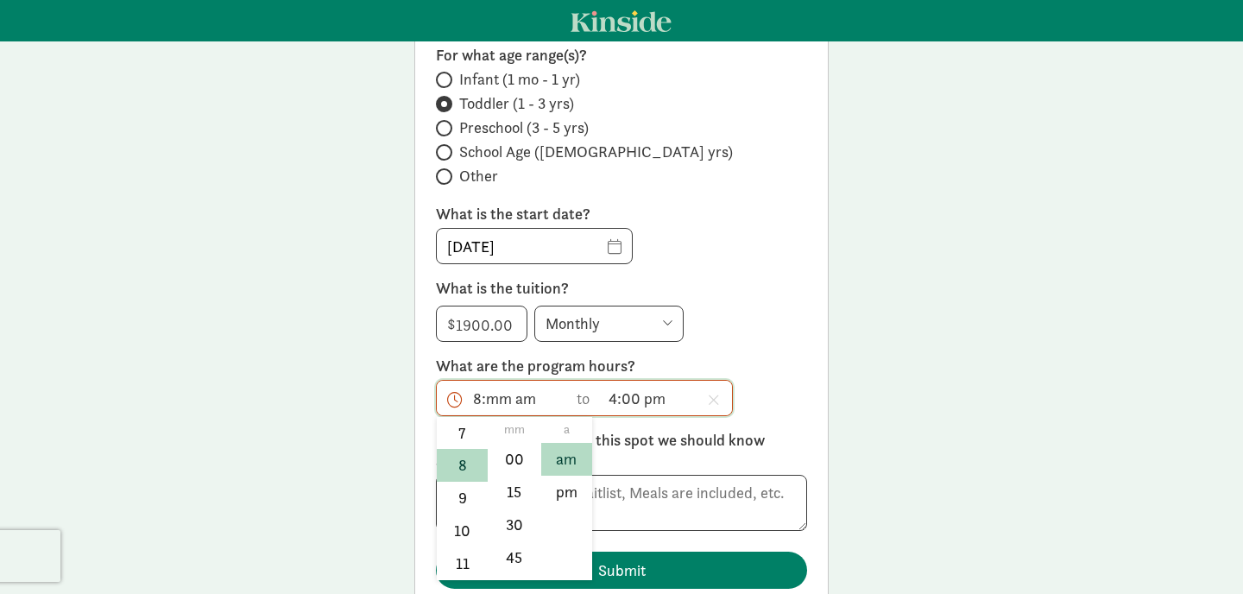
click at [502, 401] on div at bounding box center [621, 297] width 1243 height 594
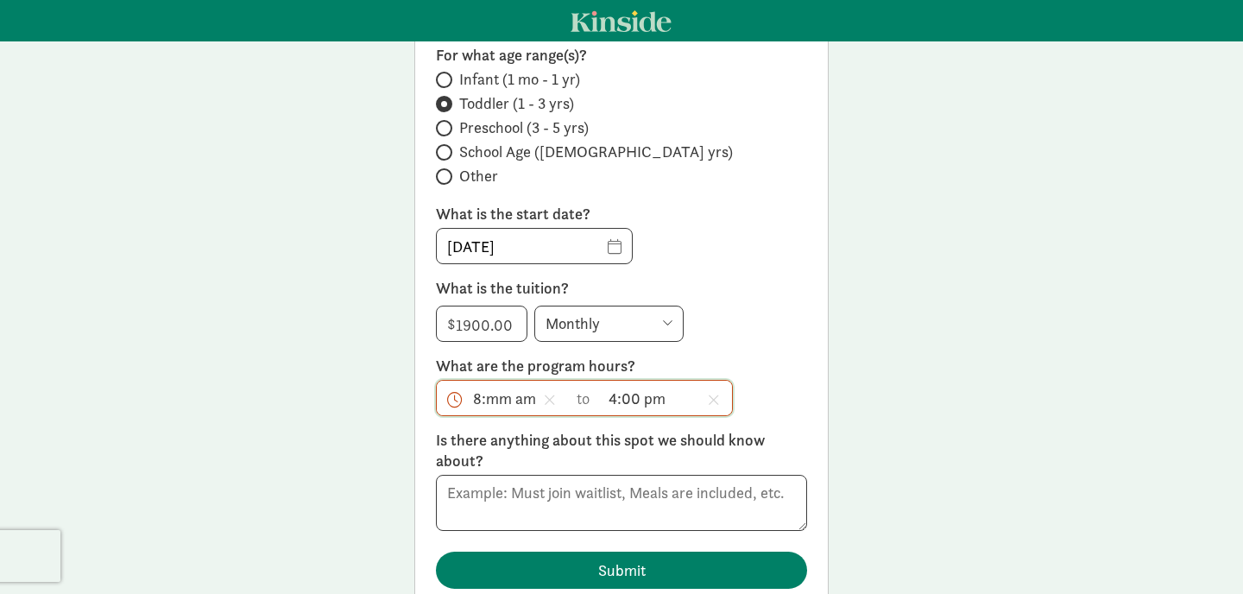
click at [502, 401] on span "8:mm am h 12 1 2 3 4 5 6 7 8 9 10 11 mm 00 15 30 45 a am pm" at bounding box center [502, 398] width 131 height 35
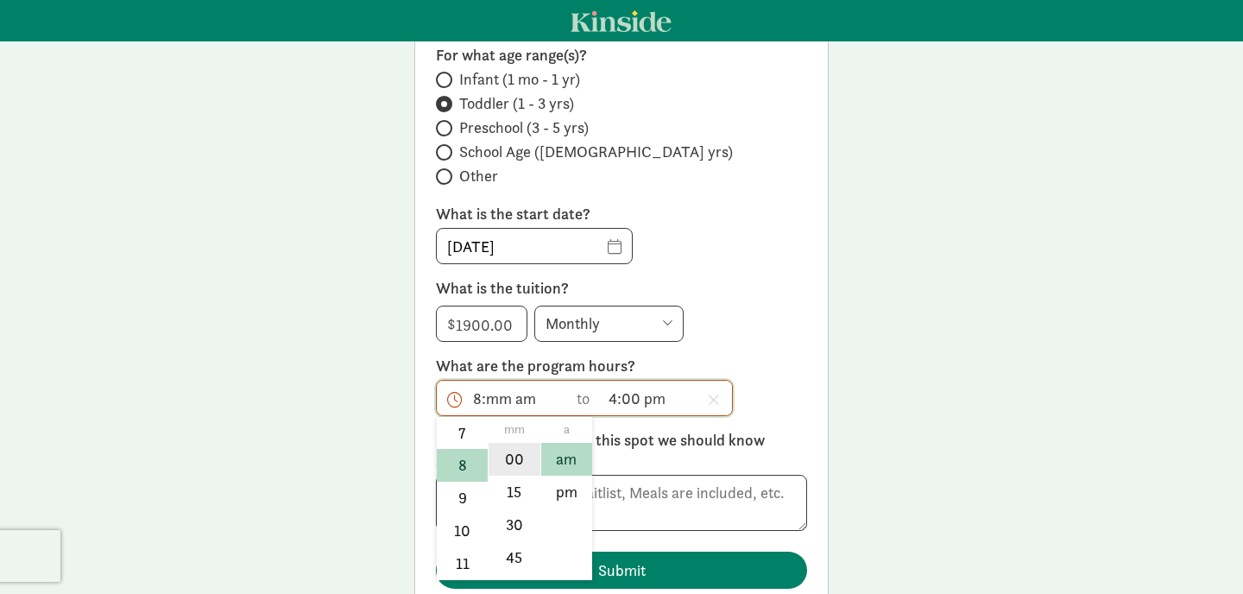
click at [517, 465] on li "00" at bounding box center [514, 459] width 51 height 33
type input "8:00 am"
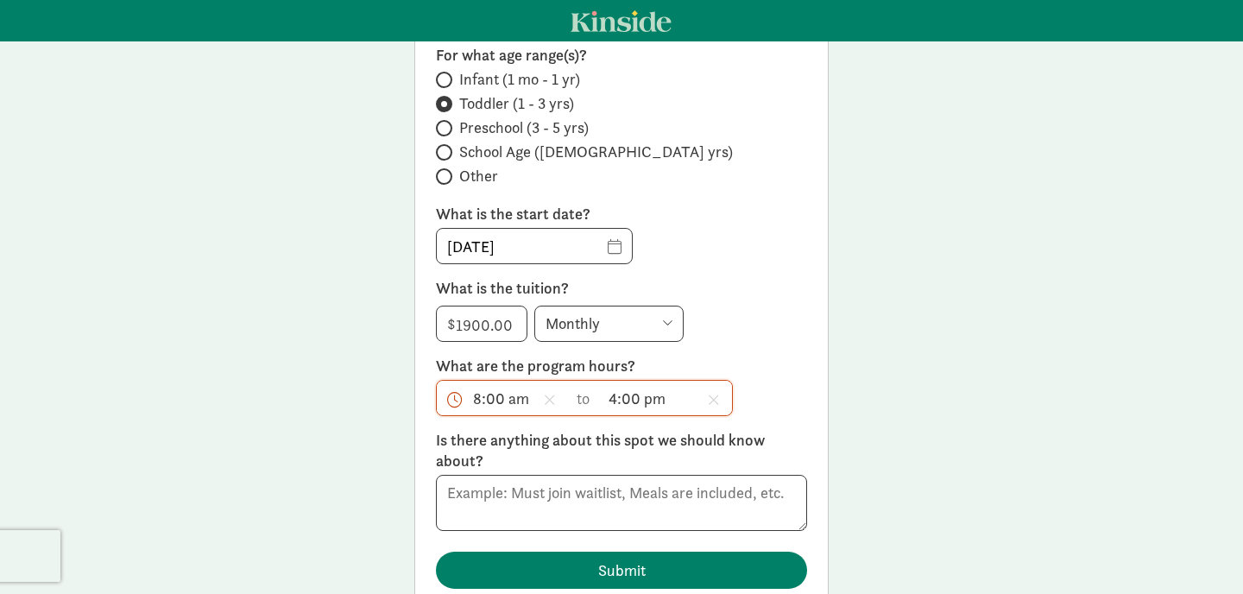
click at [743, 319] on div "$ 1900.00 1900 Monthly Weekly Every two weeks Annually" at bounding box center [621, 324] width 371 height 36
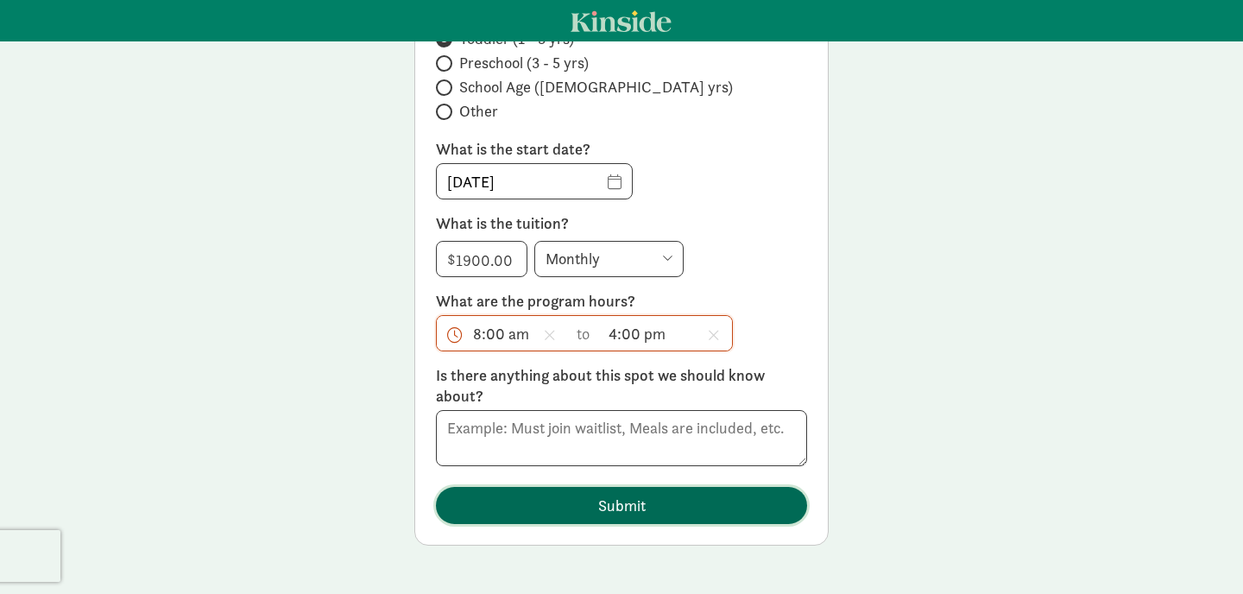
click at [577, 508] on span "Submit" at bounding box center [622, 505] width 344 height 23
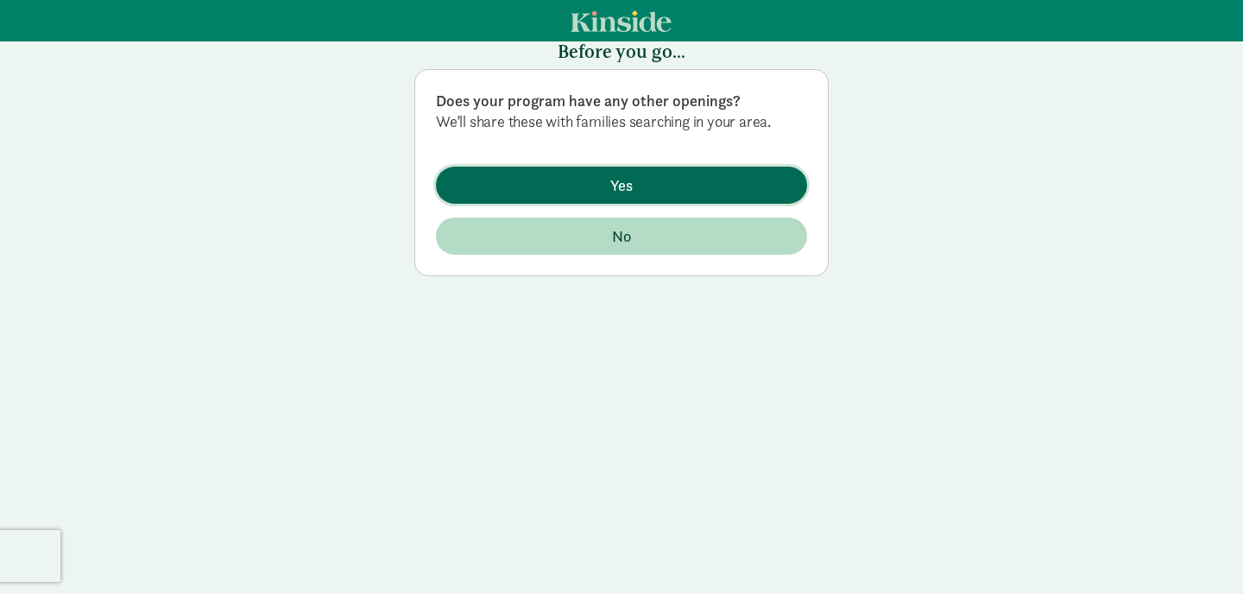
click at [623, 194] on span "Yes" at bounding box center [621, 184] width 22 height 23
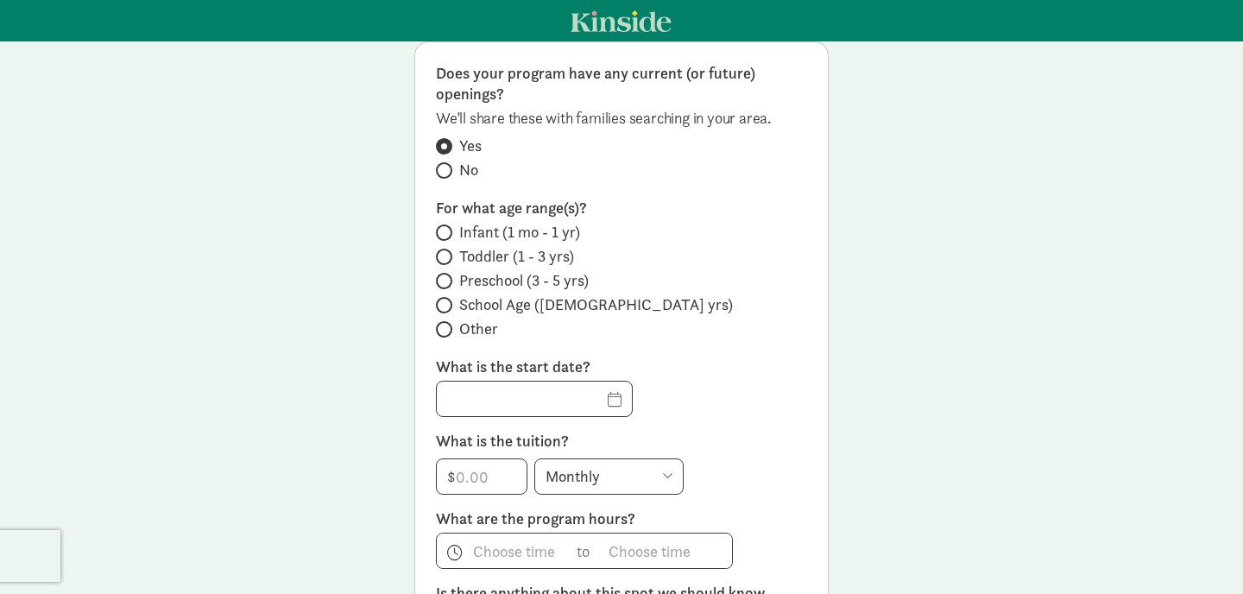
click at [447, 273] on span at bounding box center [444, 281] width 16 height 16
click at [447, 275] on input "Preschool (3 - 5 yrs)" at bounding box center [441, 280] width 11 height 11
radio input "true"
click at [587, 394] on input "text" at bounding box center [534, 399] width 195 height 35
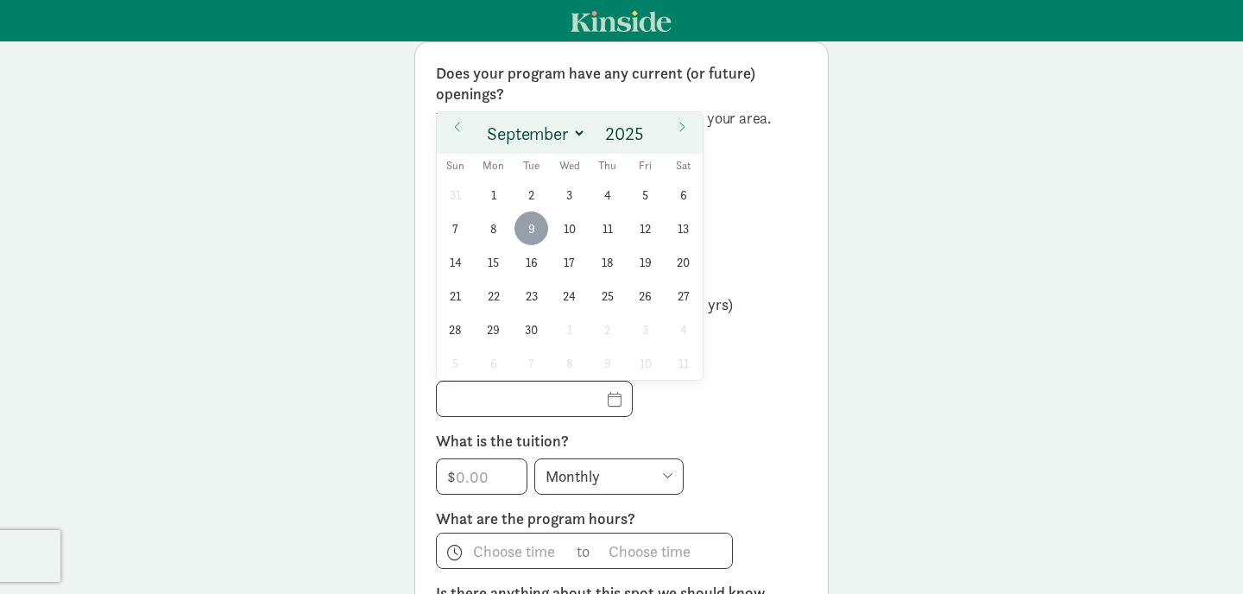
click at [529, 226] on span "9" at bounding box center [531, 228] width 34 height 34
type input "09/09/2025"
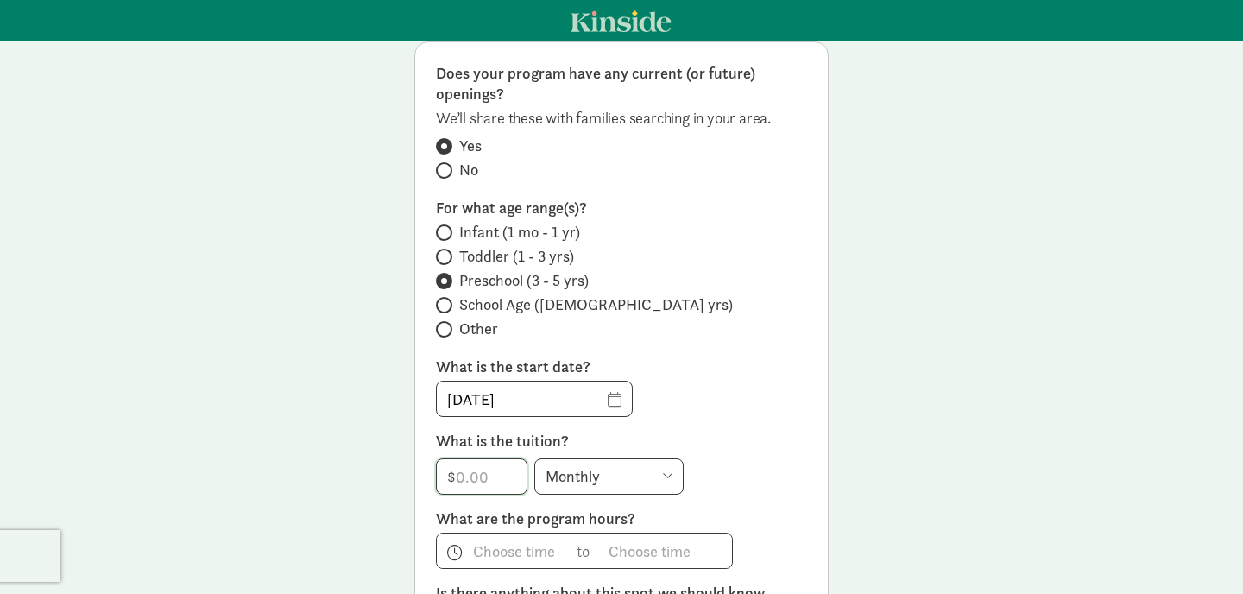
click at [463, 473] on input "number" at bounding box center [482, 476] width 90 height 35
type input "1400"
click at [522, 549] on span "h 12 1 2 3 4 5 6 7 8 9 10 11 mm 00 15 30 45 a am pm" at bounding box center [502, 550] width 131 height 35
click at [639, 401] on div at bounding box center [621, 297] width 1243 height 594
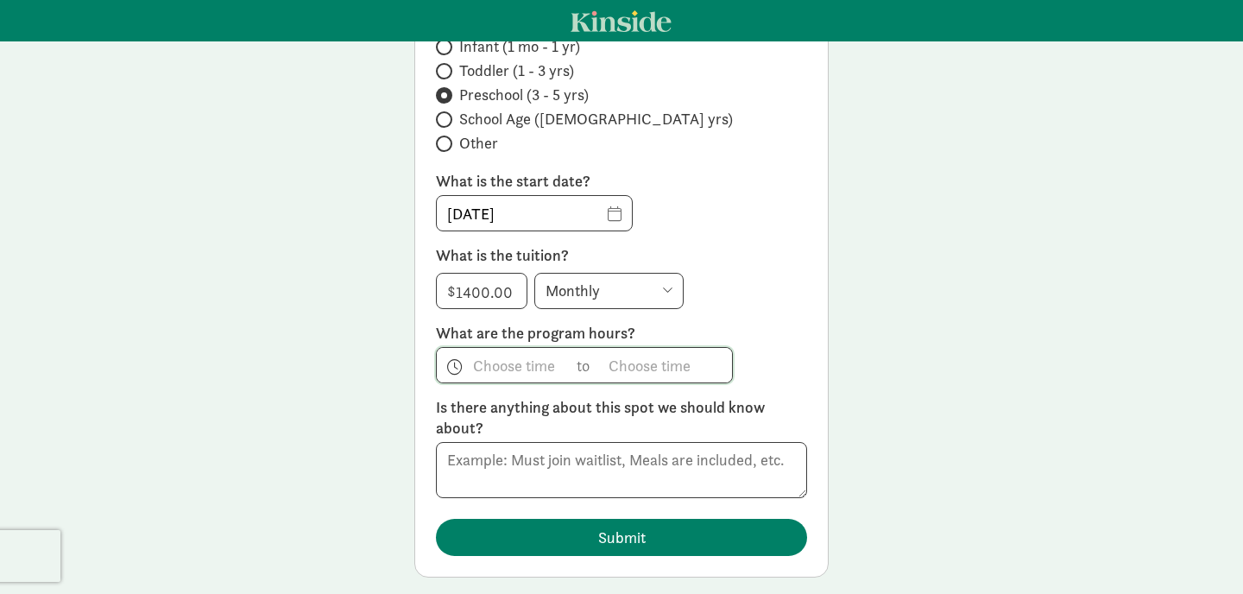
scroll to position [259, 0]
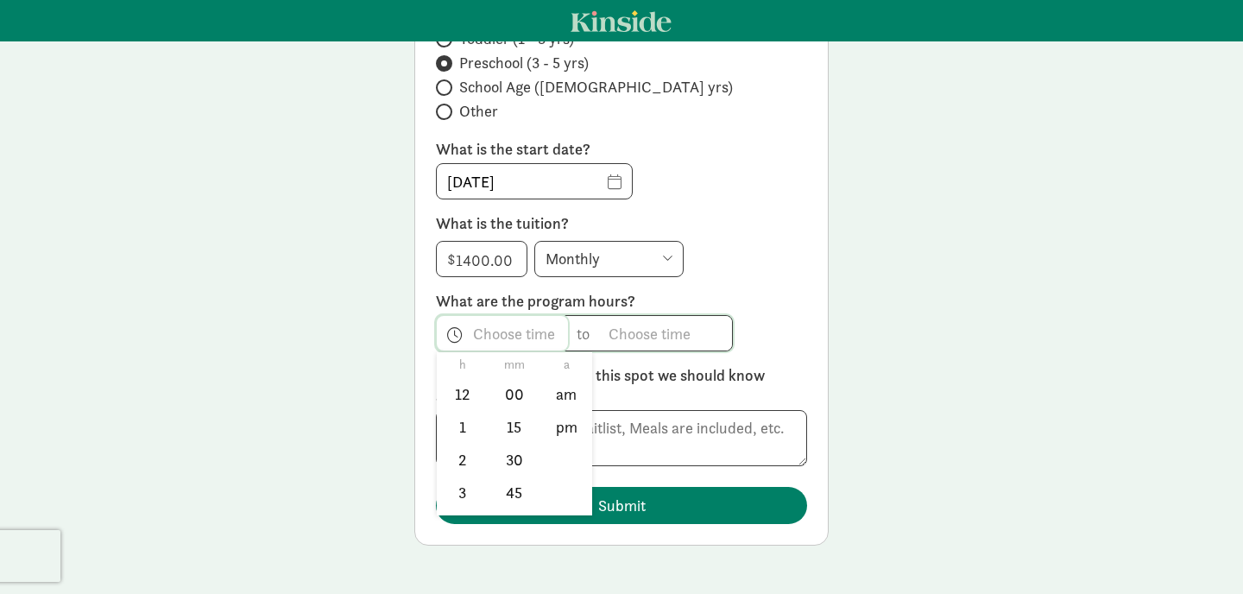
click at [479, 333] on span "h 12 1 2 3 4 5 6 7 8 9 10 11 mm 00 15 30 45 a am pm" at bounding box center [502, 333] width 131 height 35
click at [470, 470] on li "8" at bounding box center [462, 481] width 51 height 33
click at [578, 395] on li "am" at bounding box center [566, 394] width 51 height 33
click at [489, 334] on div at bounding box center [621, 297] width 1243 height 594
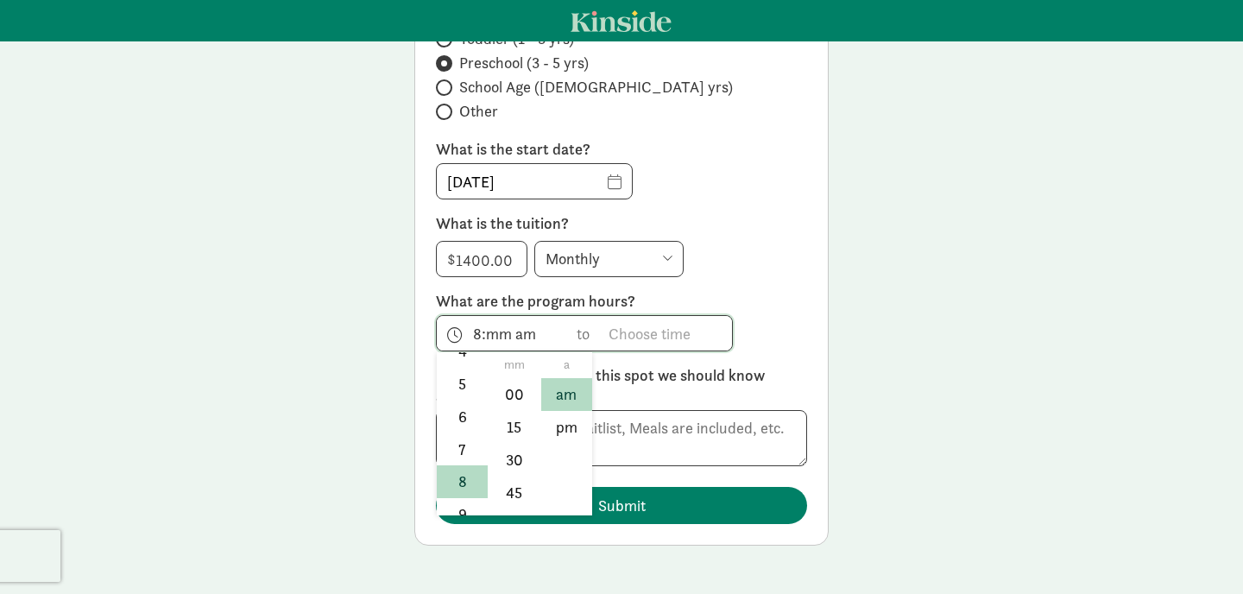
scroll to position [255, 0]
click at [495, 337] on span "8:mm am h 12 1 2 3 4 5 6 7 8 9 10 11 mm 00 15 30 45 a am pm" at bounding box center [502, 333] width 131 height 35
click at [515, 388] on li "00" at bounding box center [514, 394] width 51 height 33
type input "8:00 am"
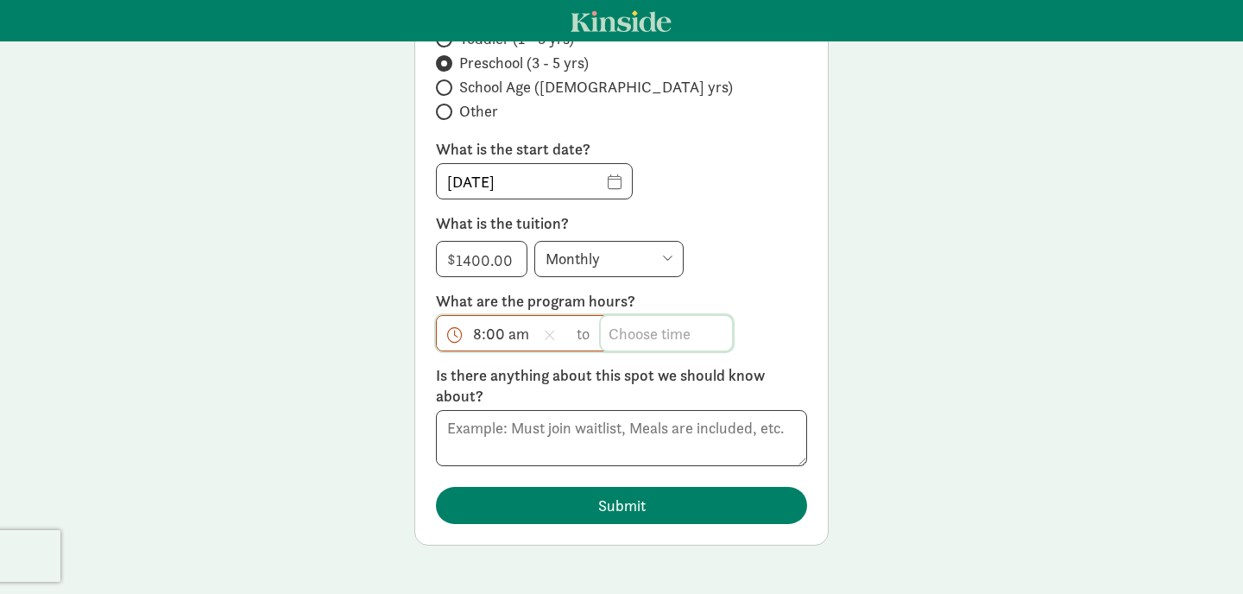
click at [610, 331] on span "h 12 1 2 3 4 5 6 7 8 9 10 11 mm 00 15 30 45 a am pm" at bounding box center [666, 333] width 131 height 35
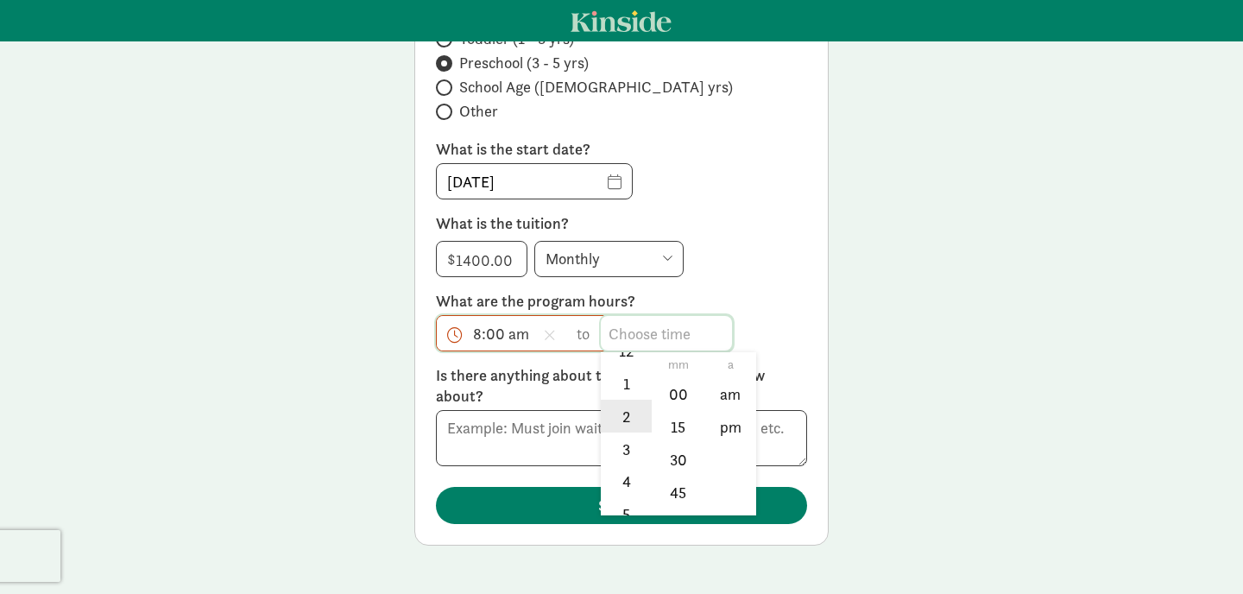
scroll to position [54, 0]
click at [626, 460] on li "4" at bounding box center [626, 471] width 51 height 33
click at [673, 398] on li "00" at bounding box center [678, 394] width 51 height 33
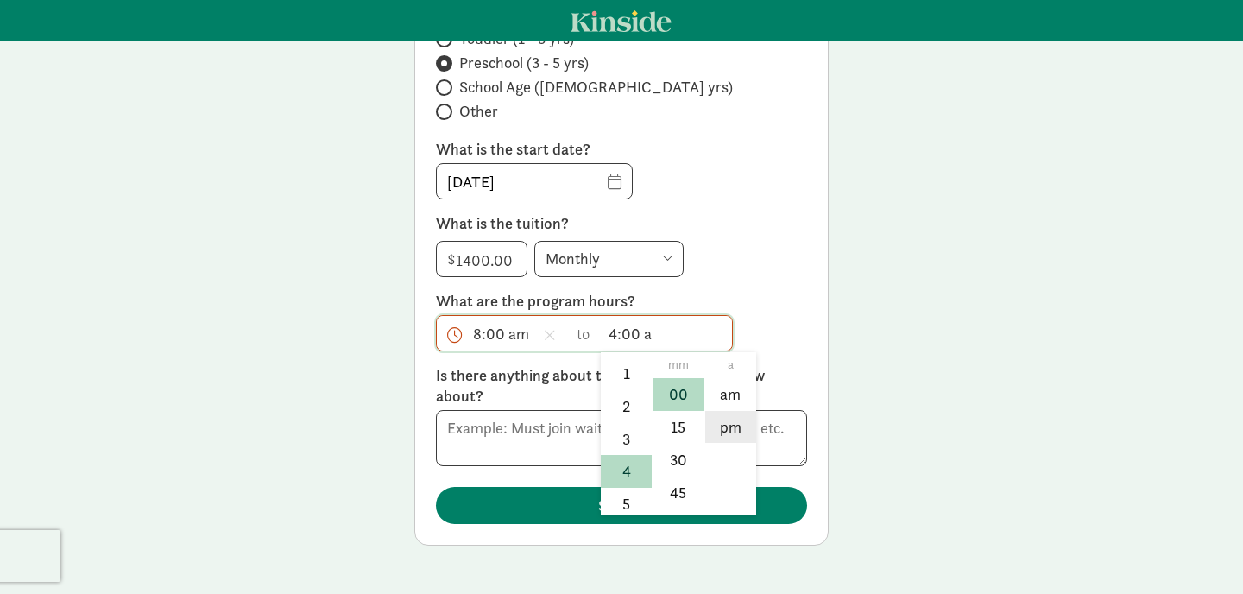
click at [729, 435] on li "pm" at bounding box center [730, 427] width 51 height 33
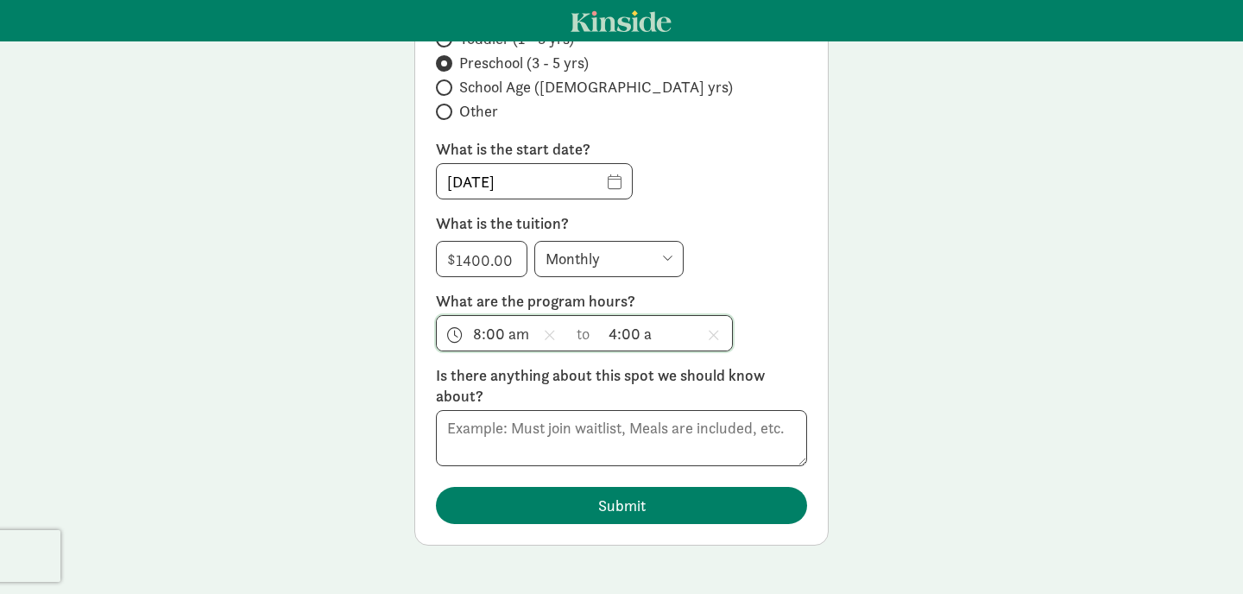
type input "4:00 pm"
click at [729, 237] on div "Does your program have any current (or future) openings? We’ll share these with…" at bounding box center [621, 184] width 371 height 678
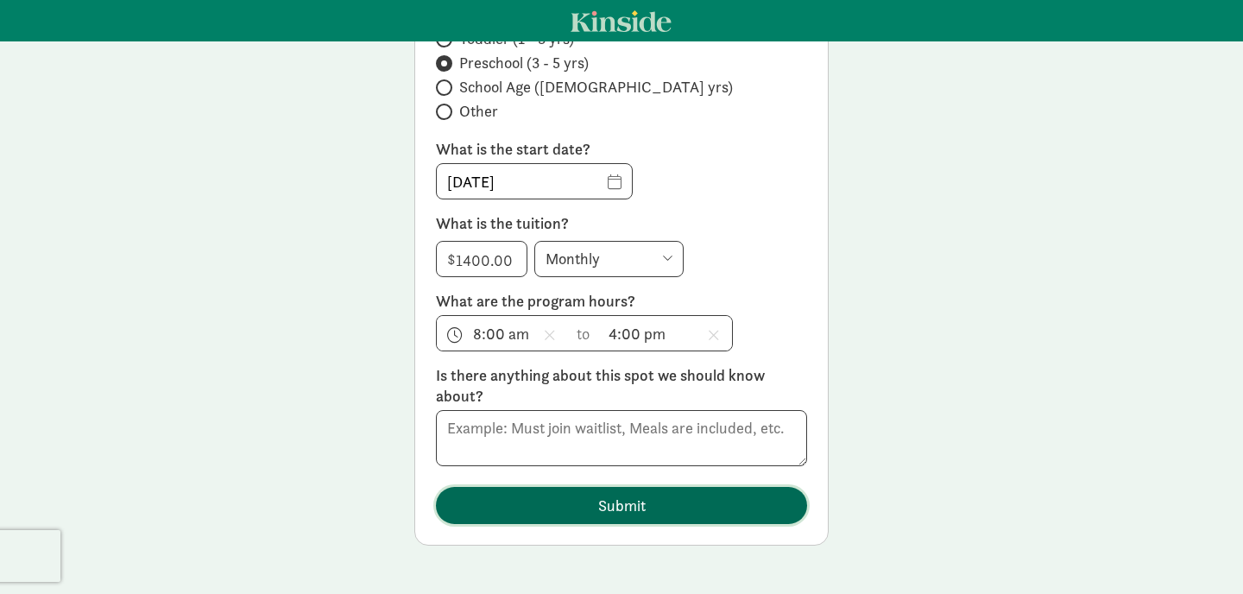
click at [613, 496] on span "Submit" at bounding box center [621, 505] width 47 height 23
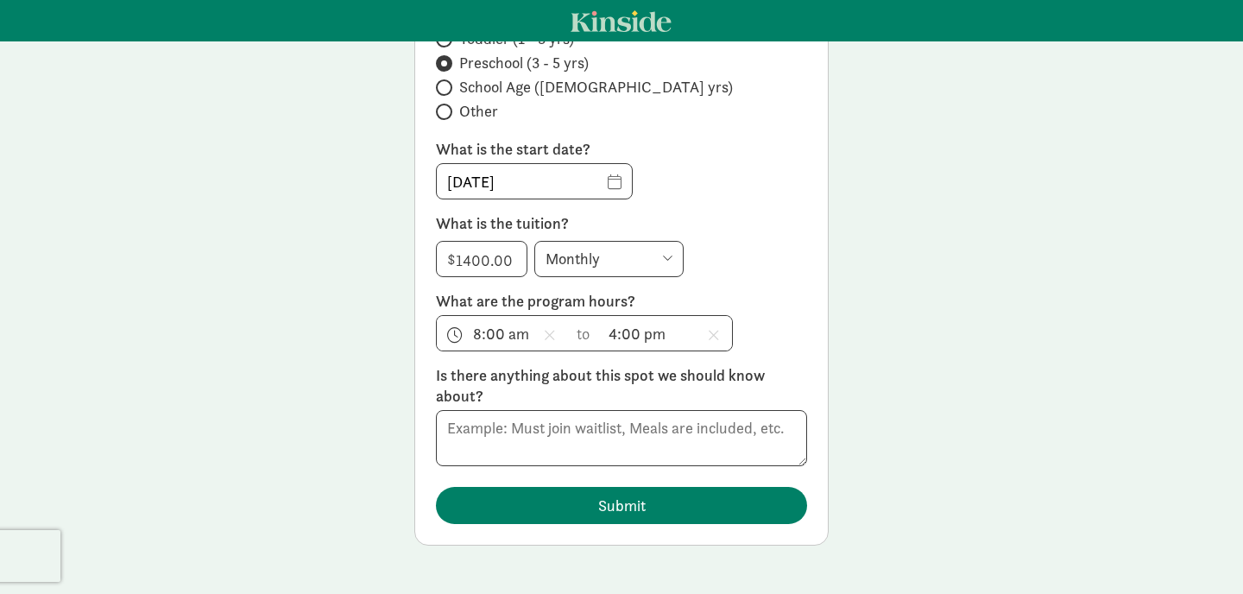
scroll to position [41, 0]
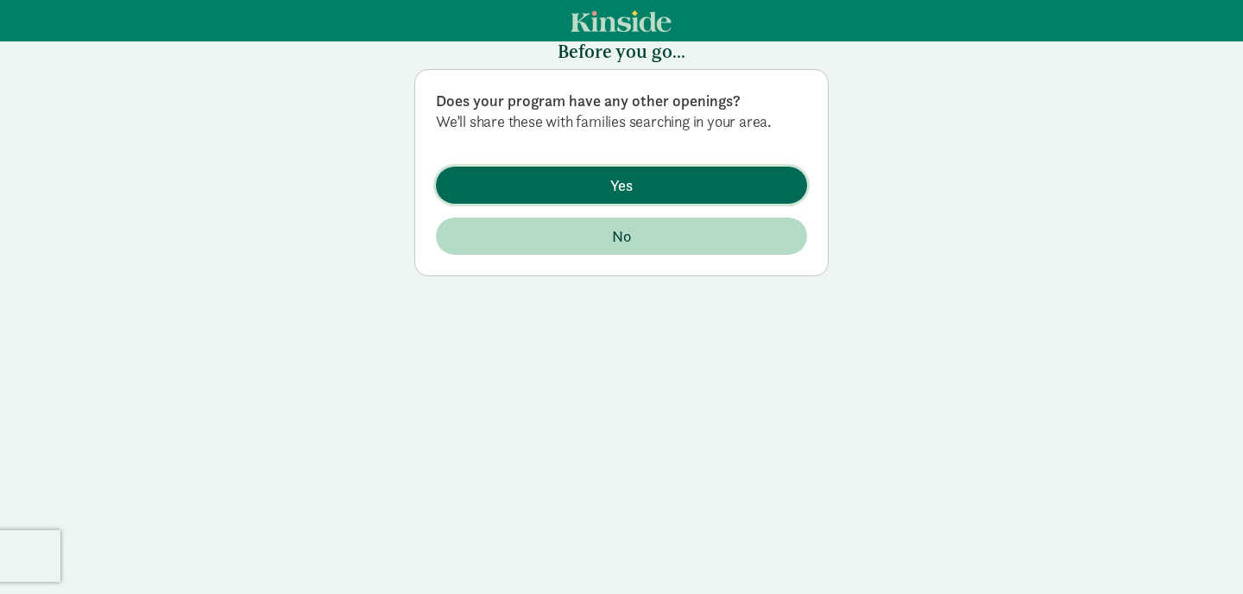
click at [624, 184] on span "Yes" at bounding box center [621, 184] width 22 height 23
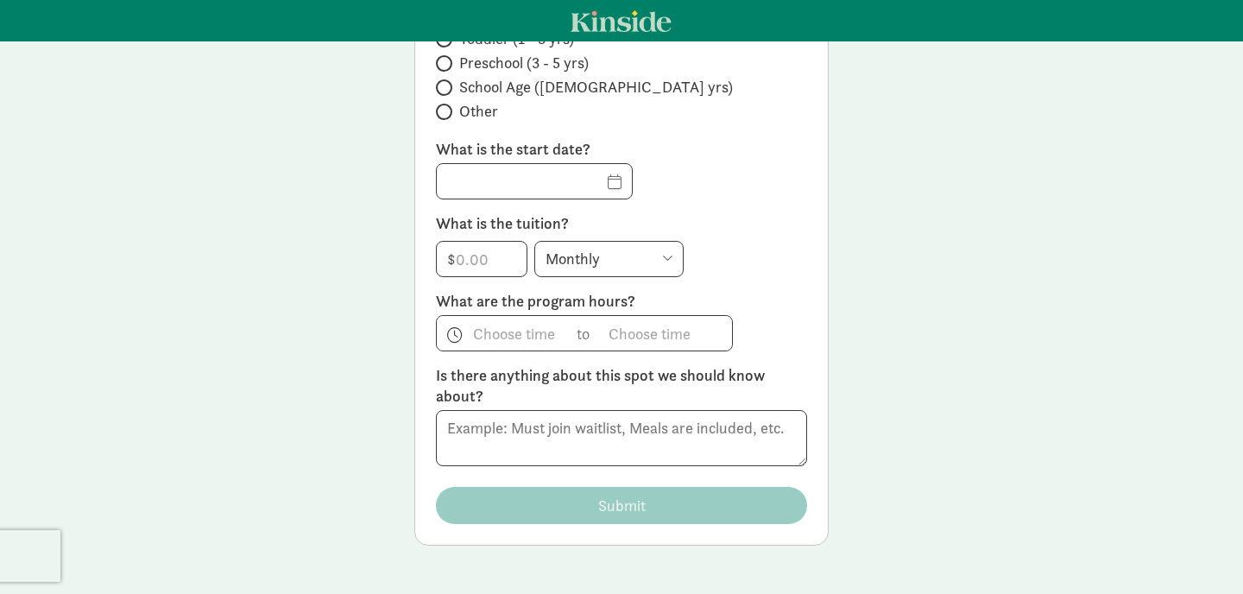
scroll to position [0, 0]
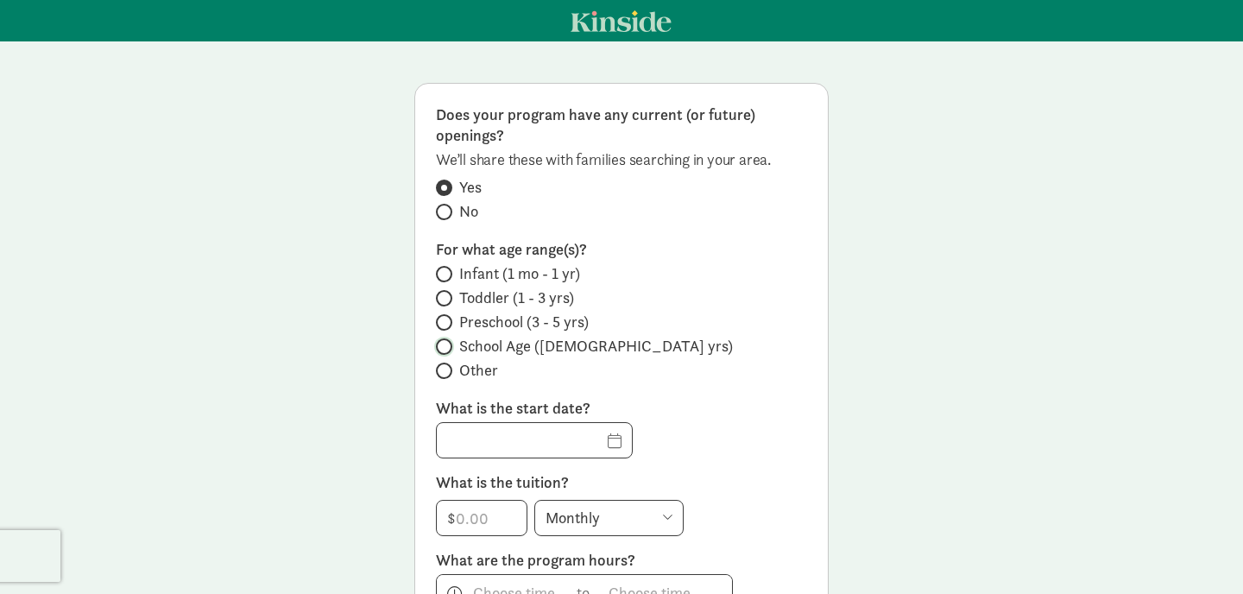
click at [445, 345] on input "School Age (5 - 12 yrs)" at bounding box center [441, 346] width 11 height 11
radio input "true"
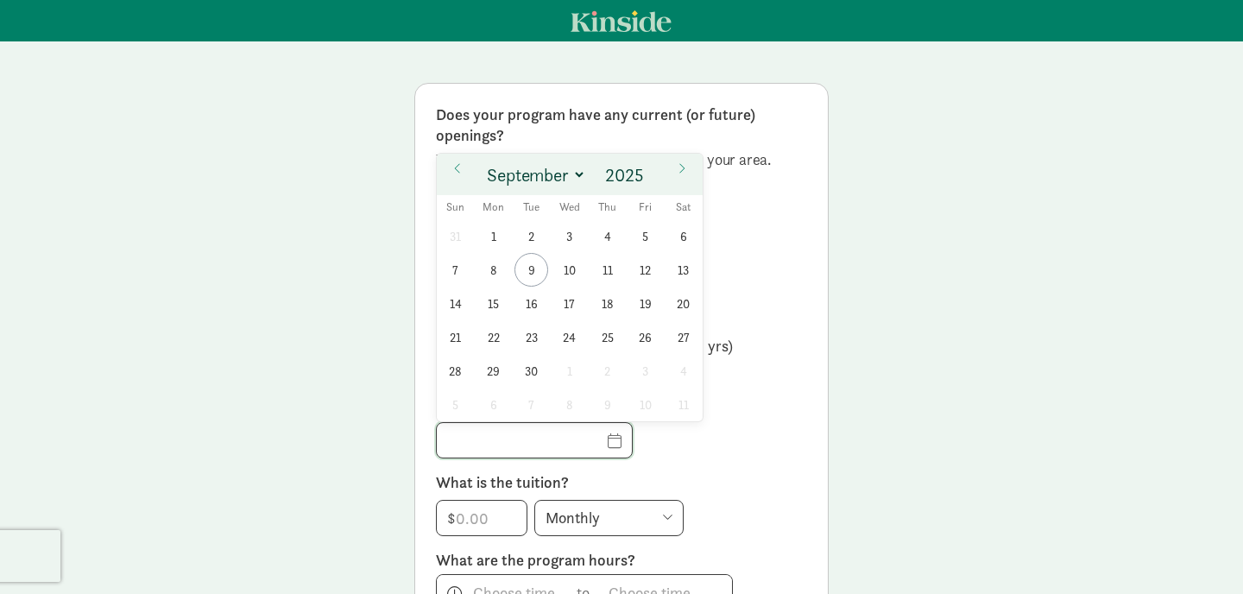
click at [594, 442] on input "text" at bounding box center [534, 440] width 195 height 35
click at [526, 274] on span "9" at bounding box center [531, 270] width 34 height 34
type input "09/09/2025"
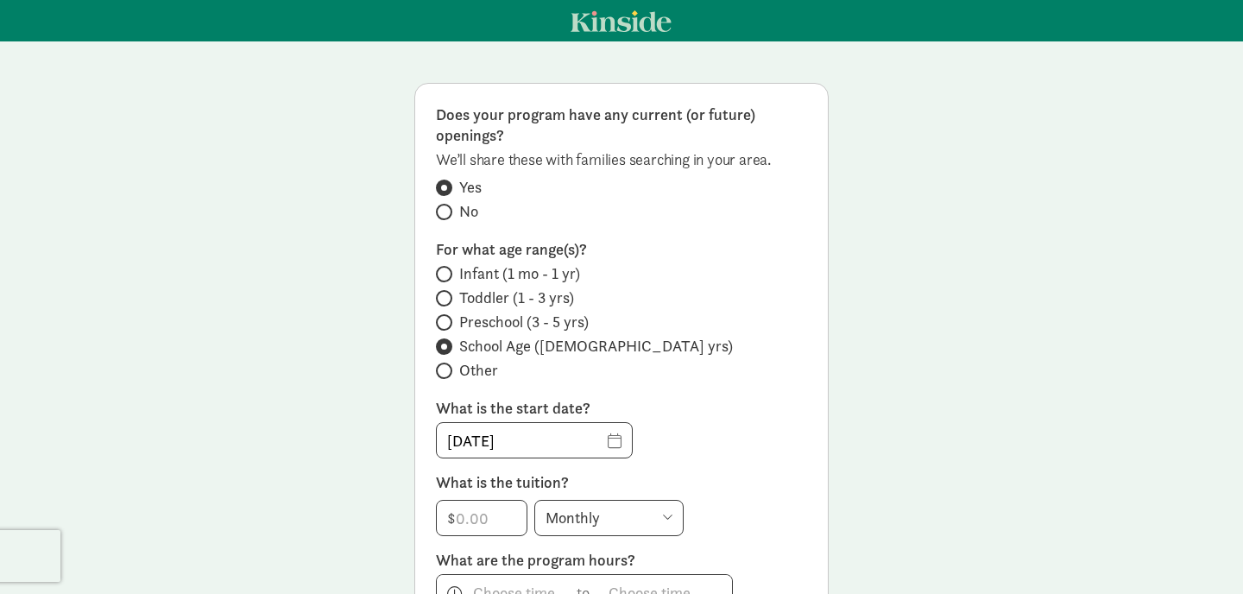
click at [756, 413] on label "What is the start date?" at bounding box center [621, 408] width 371 height 21
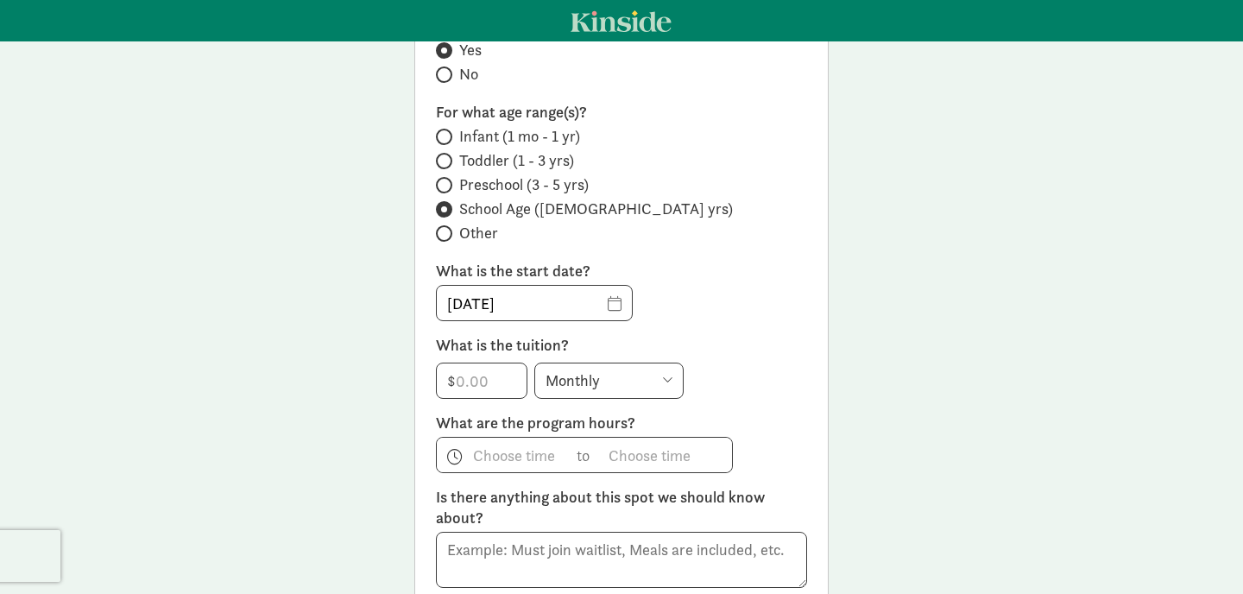
scroll to position [194, 0]
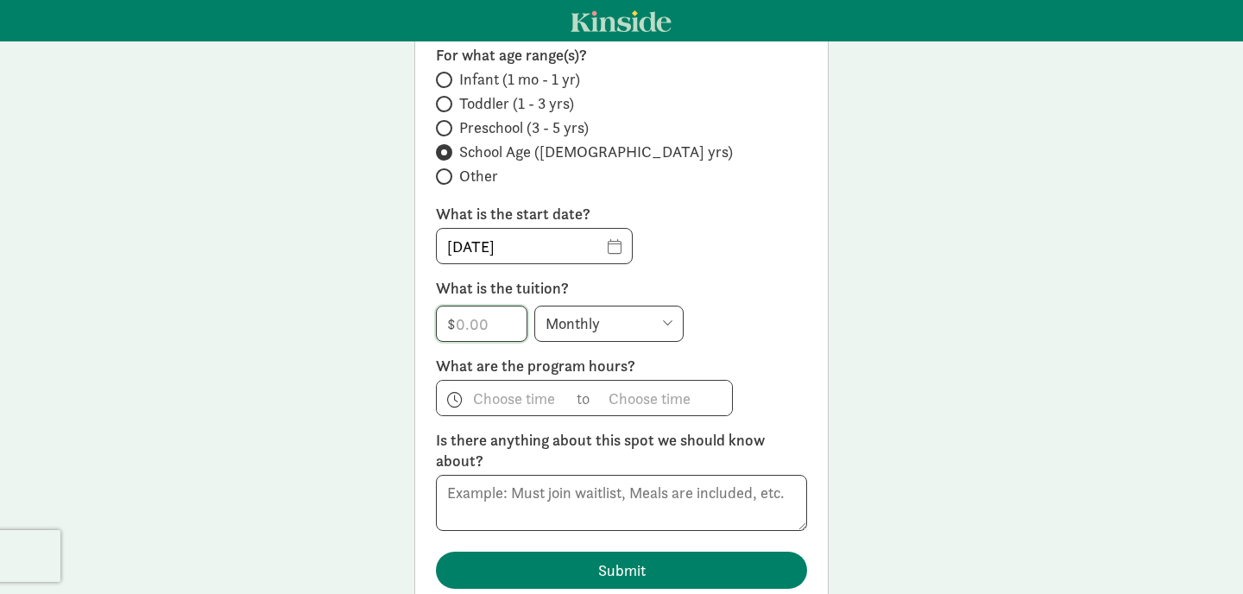
click at [462, 326] on input "number" at bounding box center [482, 323] width 90 height 35
type input "8"
type input "1400"
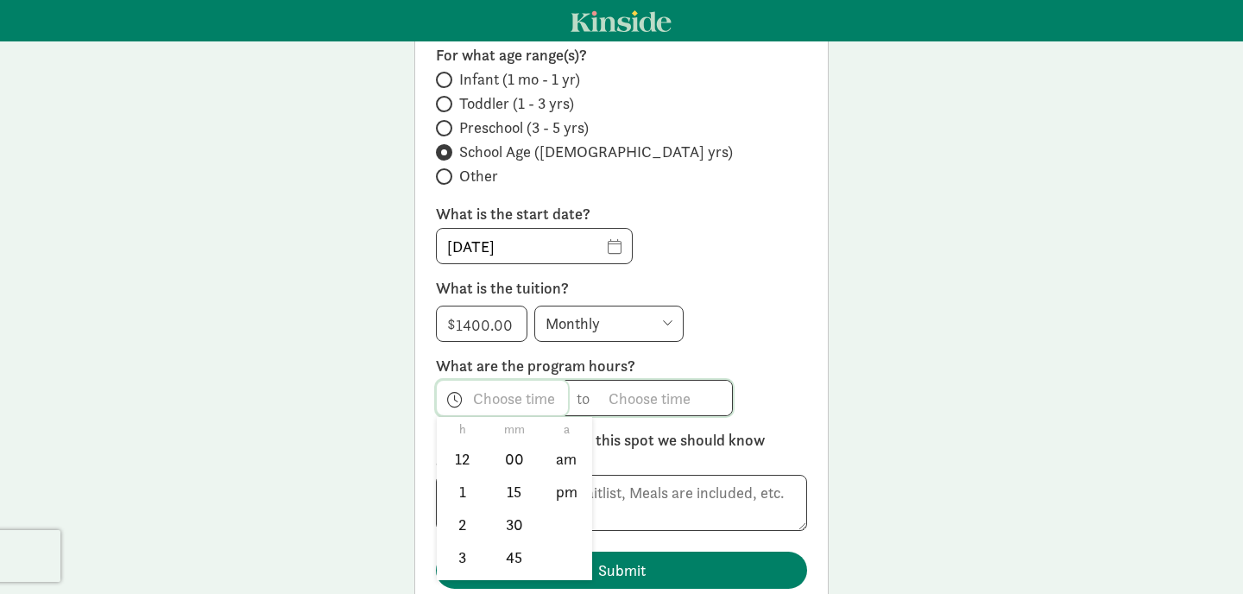
click at [513, 401] on span "h 12 1 2 3 4 5 6 7 8 9 10 11 mm 00 15 30 45 a am pm" at bounding box center [502, 398] width 131 height 35
click at [459, 520] on li "8" at bounding box center [462, 529] width 51 height 33
click at [509, 460] on li "00" at bounding box center [514, 459] width 51 height 33
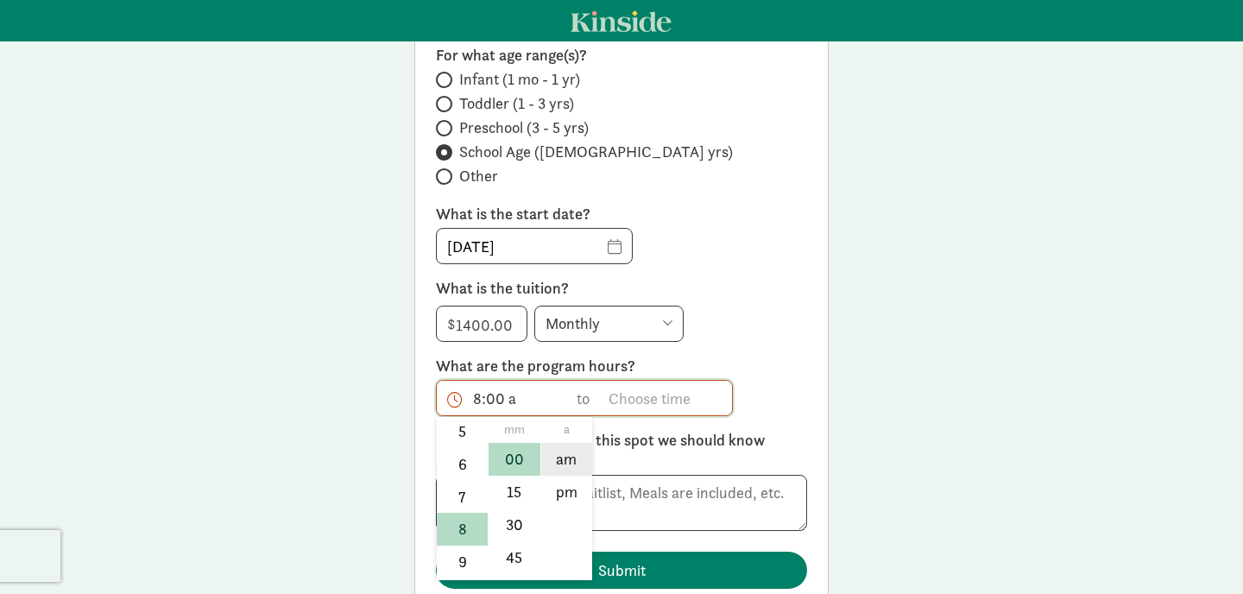
click at [564, 461] on li "am" at bounding box center [566, 459] width 51 height 33
type input "8:00 am"
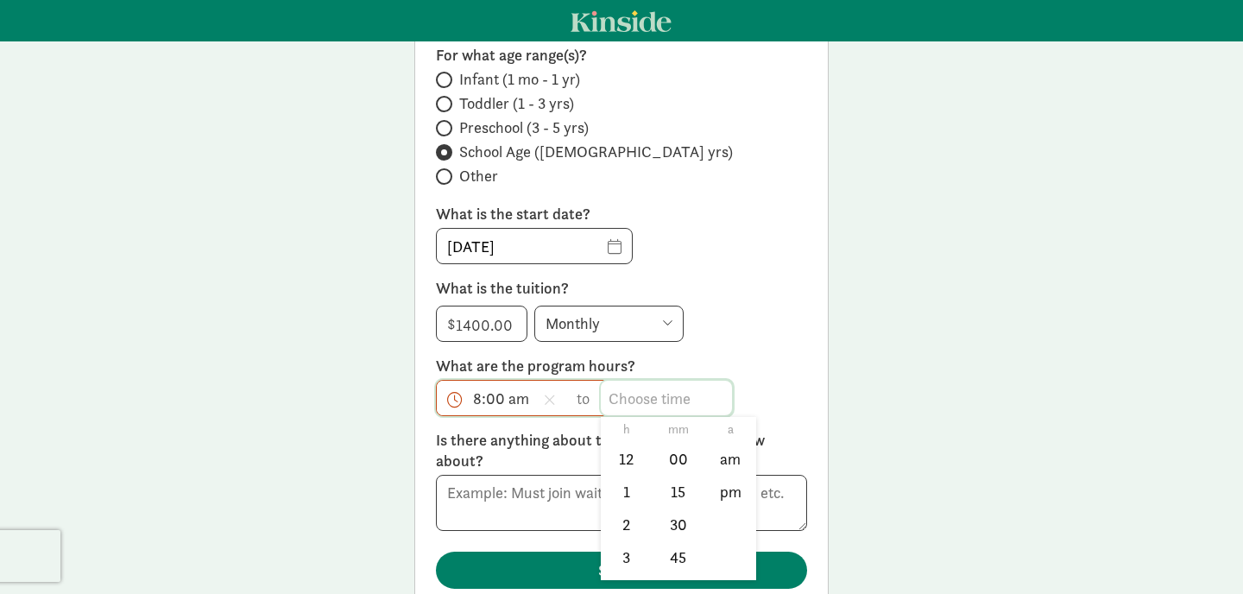
click at [631, 401] on span "h 12 1 2 3 4 5 6 7 8 9 10 11 mm 00 15 30 45 a am pm" at bounding box center [666, 398] width 131 height 35
click at [629, 519] on li "4" at bounding box center [626, 516] width 51 height 33
click at [675, 466] on li "00" at bounding box center [678, 459] width 51 height 33
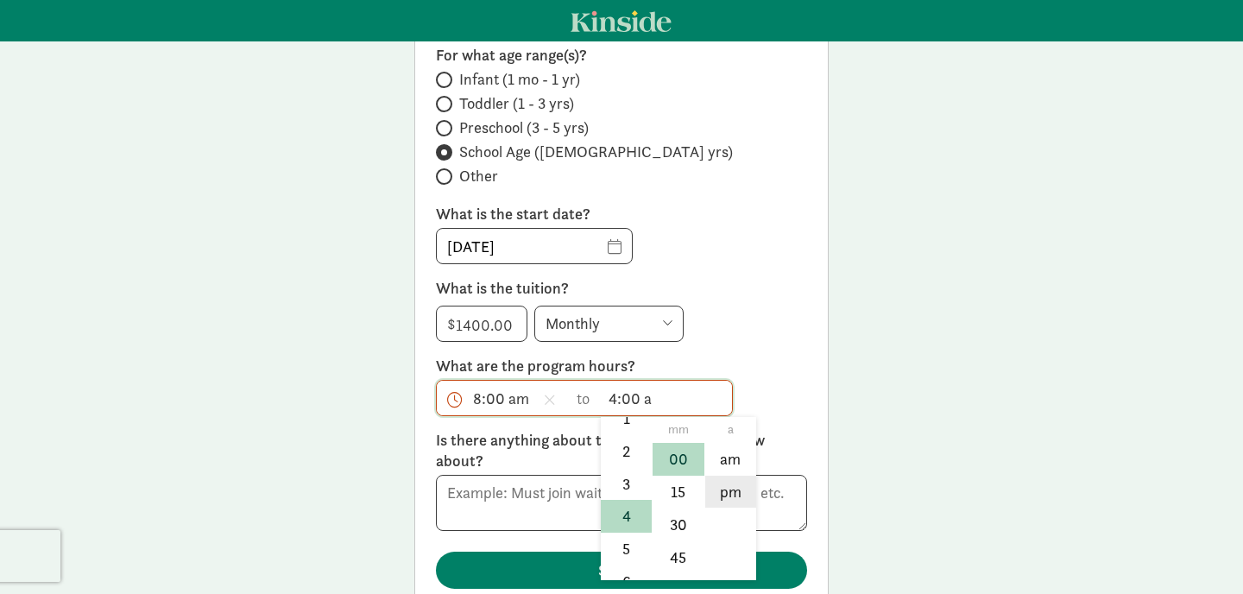
click at [739, 492] on li "pm" at bounding box center [730, 492] width 51 height 33
type input "4:00 pm"
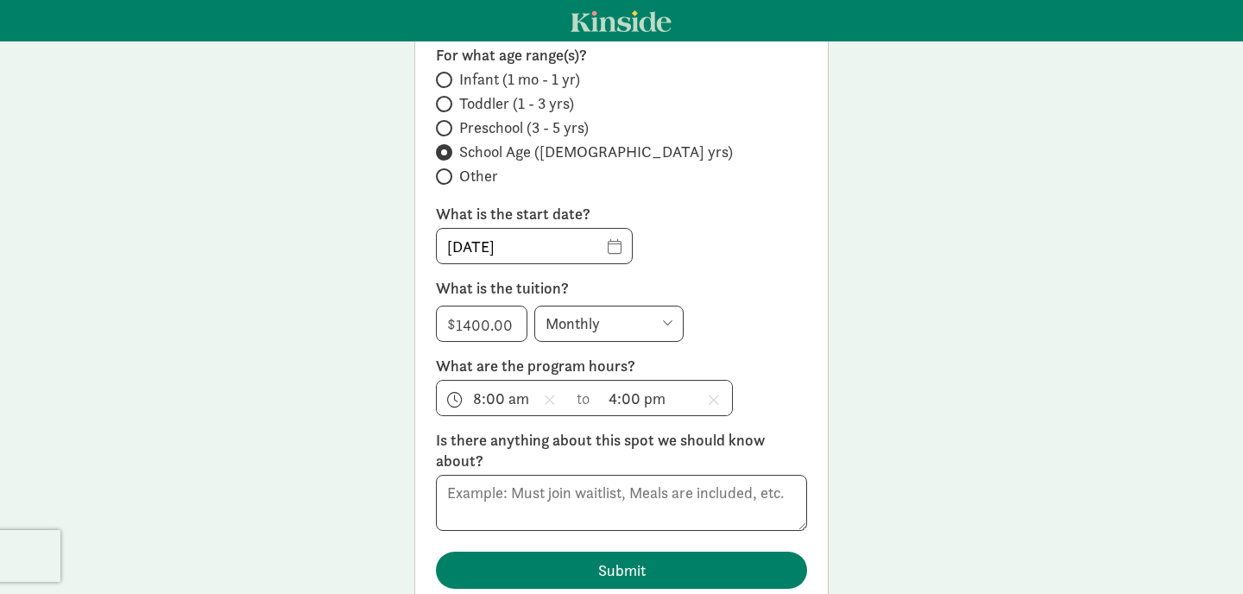
click at [776, 252] on div "09/09/2025" at bounding box center [621, 246] width 371 height 36
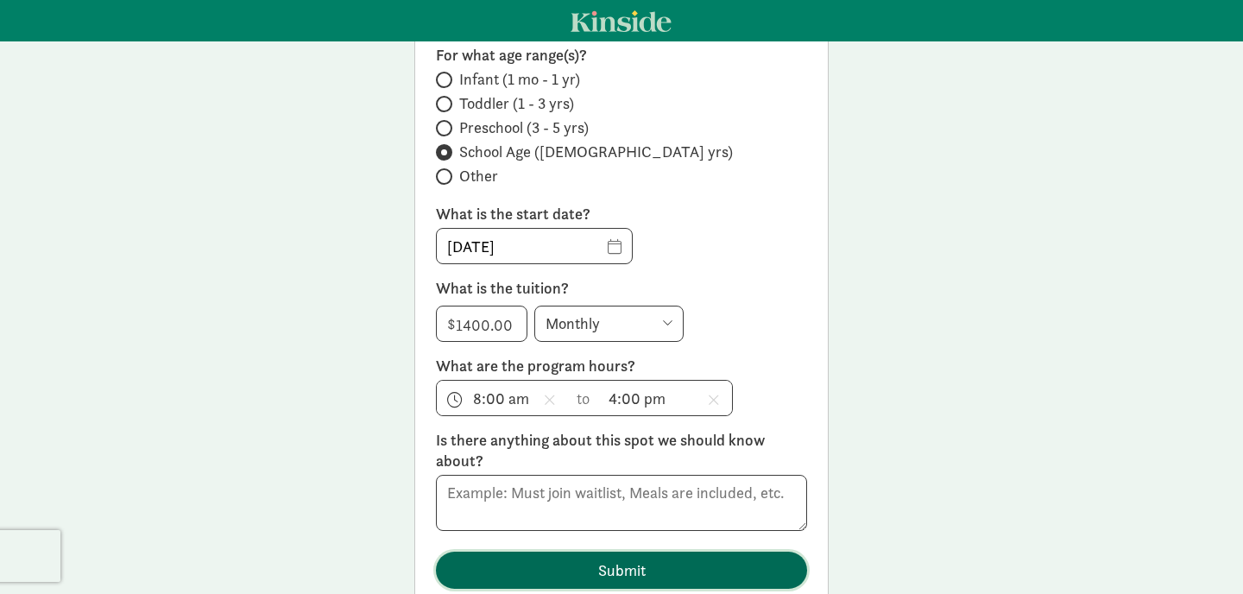
click at [602, 565] on span "Submit" at bounding box center [621, 569] width 47 height 23
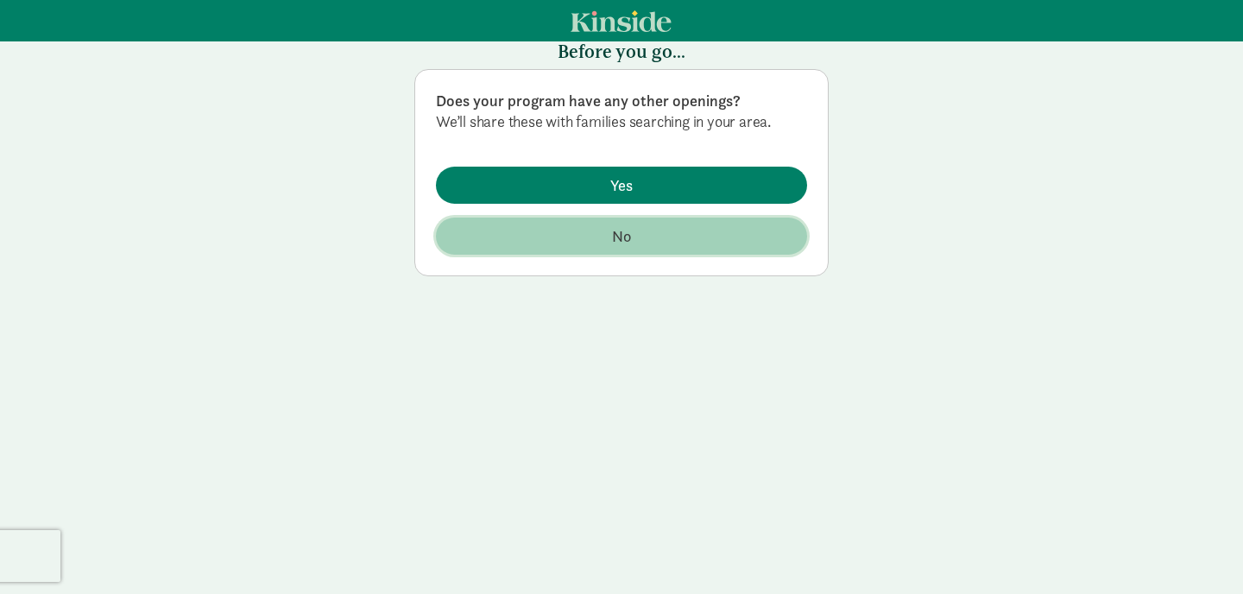
click at [595, 238] on span "No" at bounding box center [622, 235] width 344 height 23
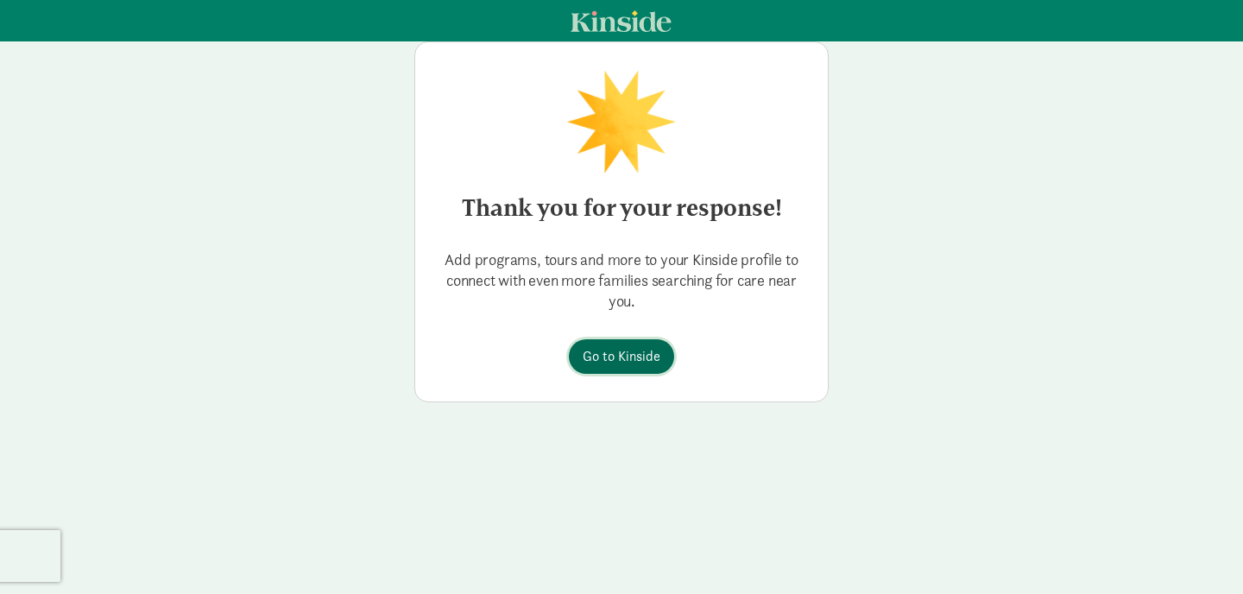
click at [621, 358] on span "Go to Kinside" at bounding box center [622, 356] width 78 height 21
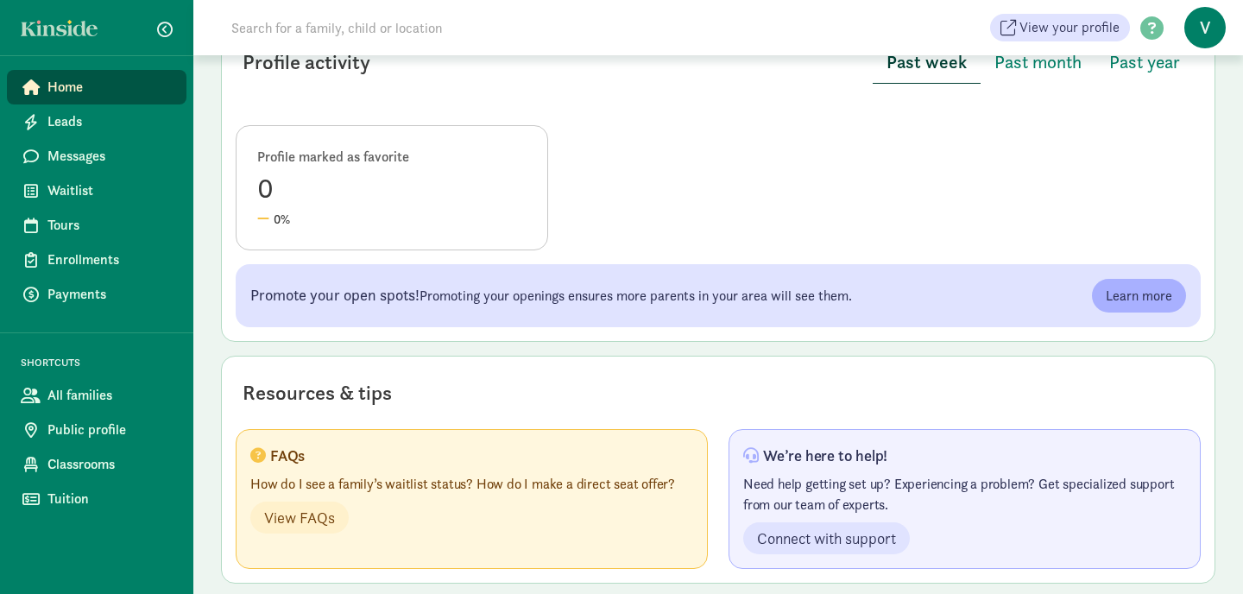
scroll to position [897, 0]
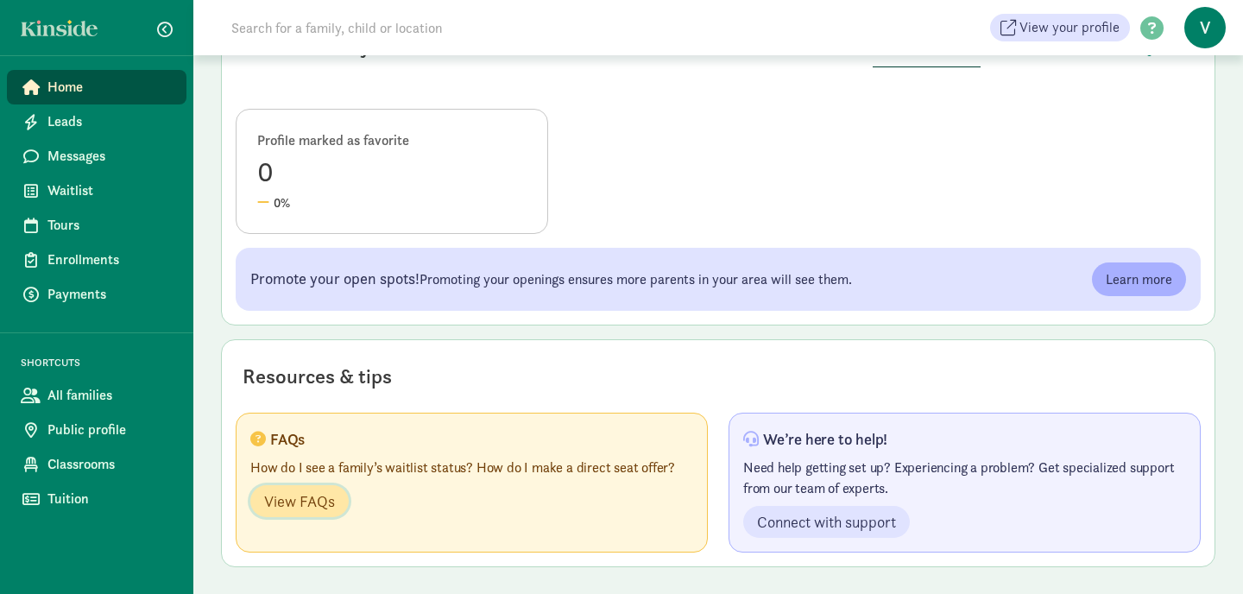
click at [299, 495] on span "View FAQs" at bounding box center [299, 500] width 71 height 23
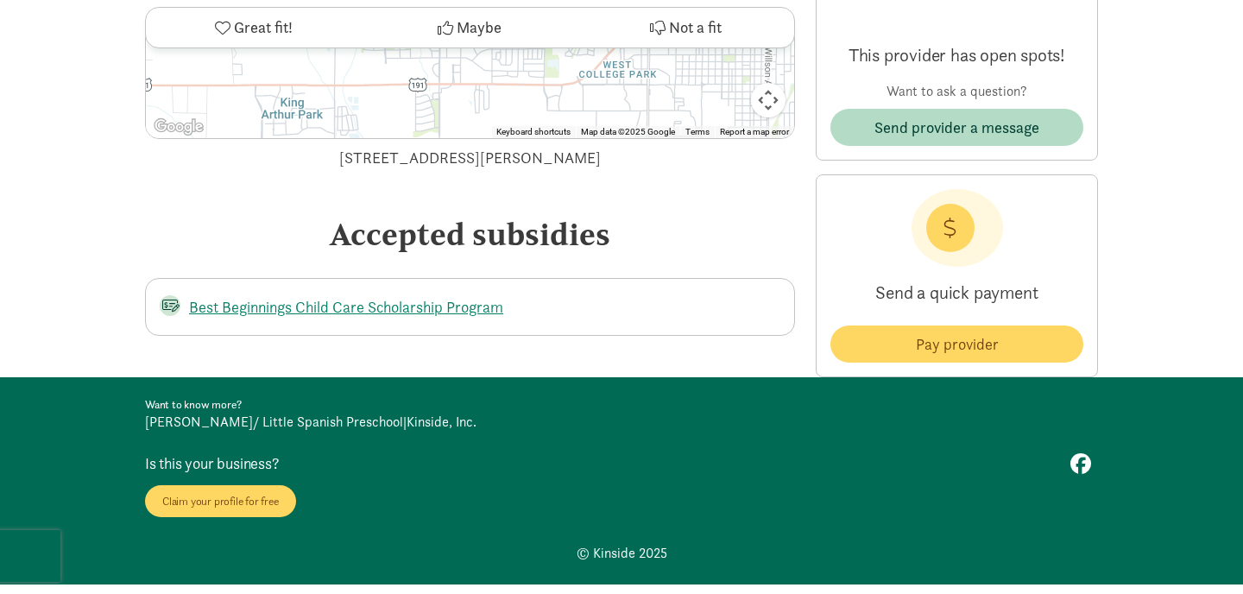
scroll to position [4299, 0]
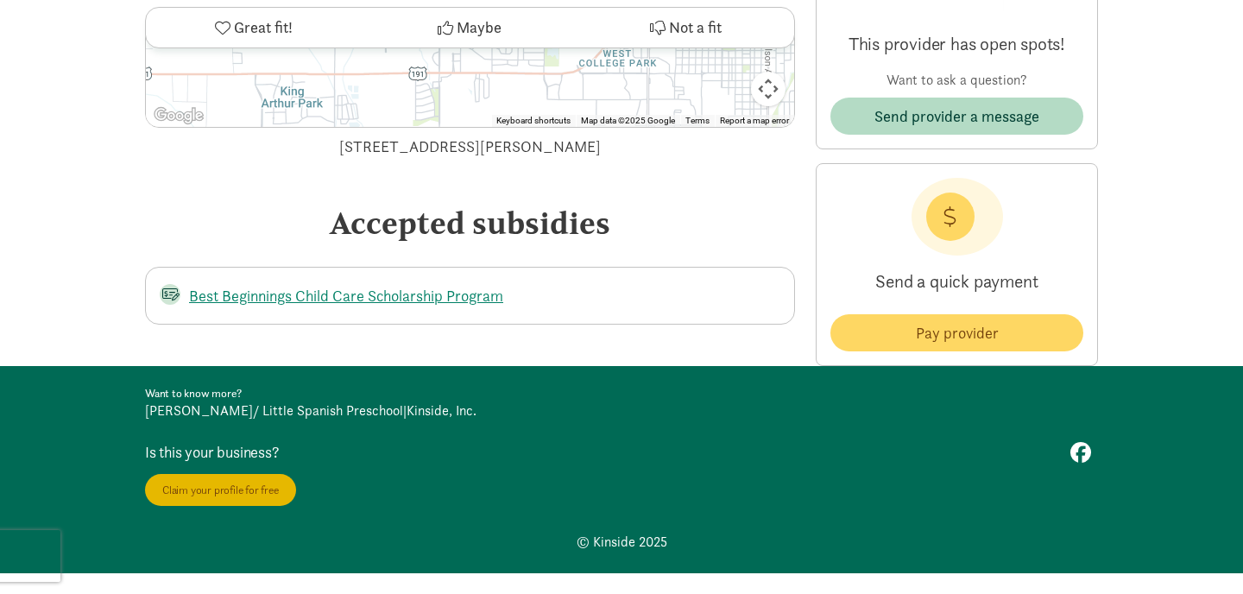
click at [212, 474] on link "Claim your profile for free" at bounding box center [220, 490] width 151 height 32
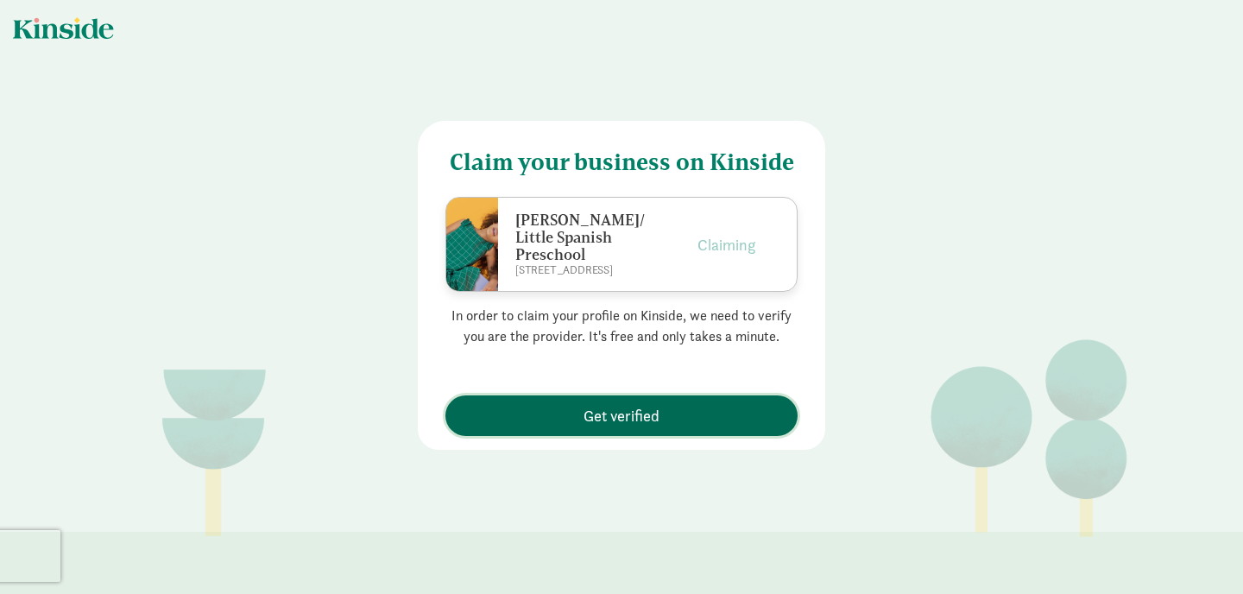
click at [640, 412] on span "Get verified" at bounding box center [622, 415] width 76 height 23
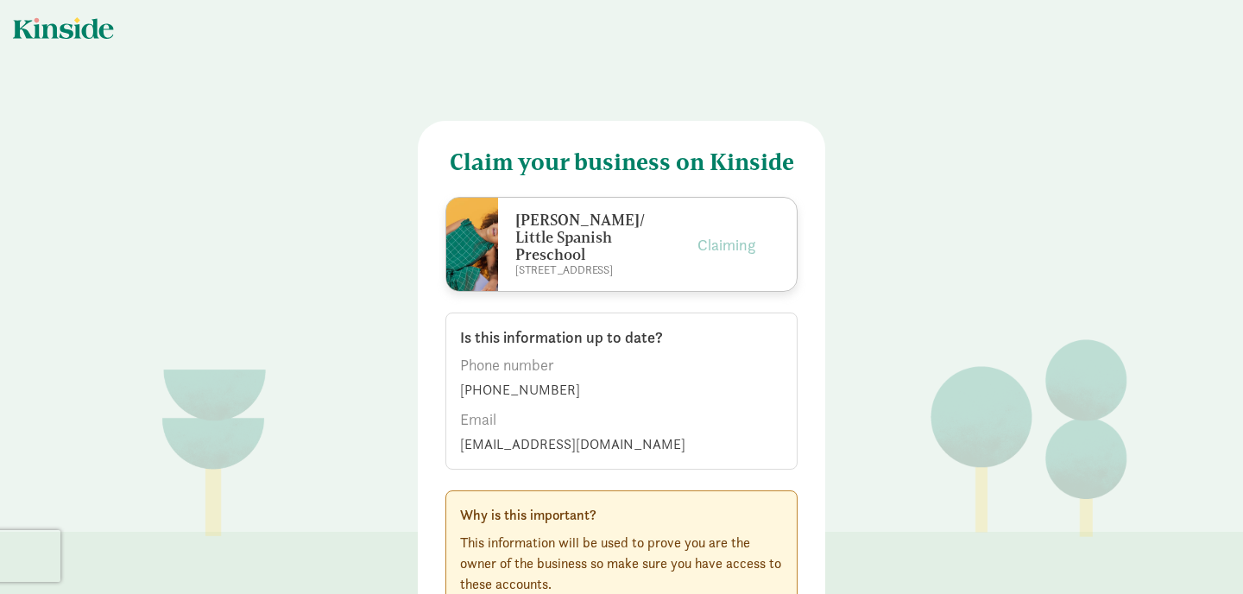
click at [735, 420] on label "Email" at bounding box center [621, 419] width 323 height 21
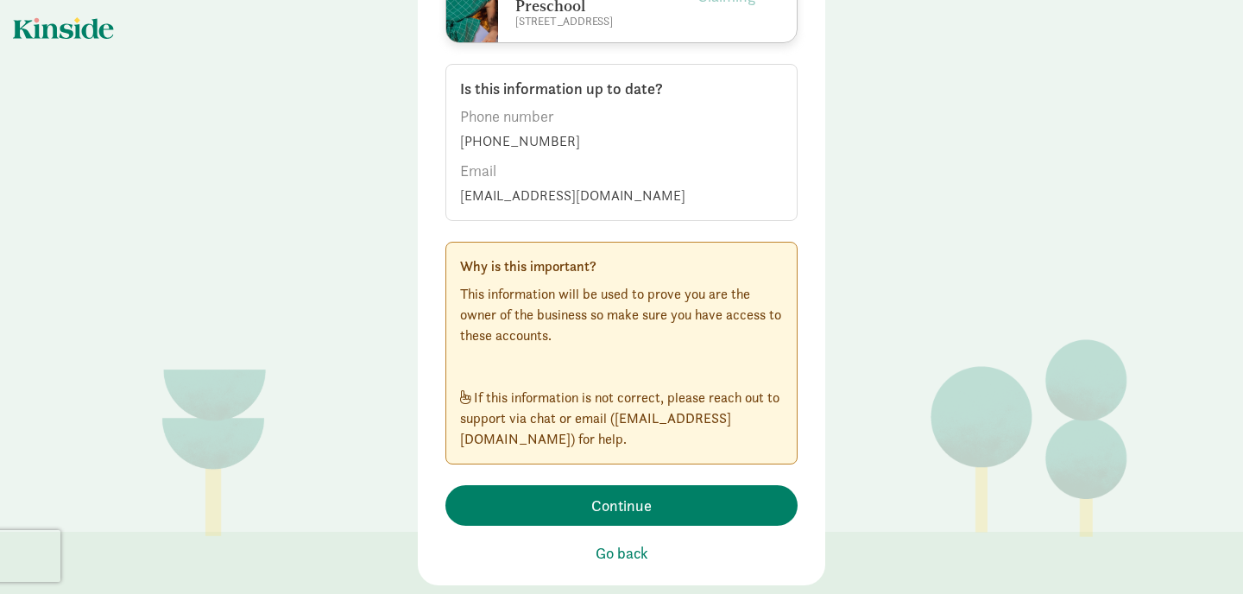
scroll to position [274, 0]
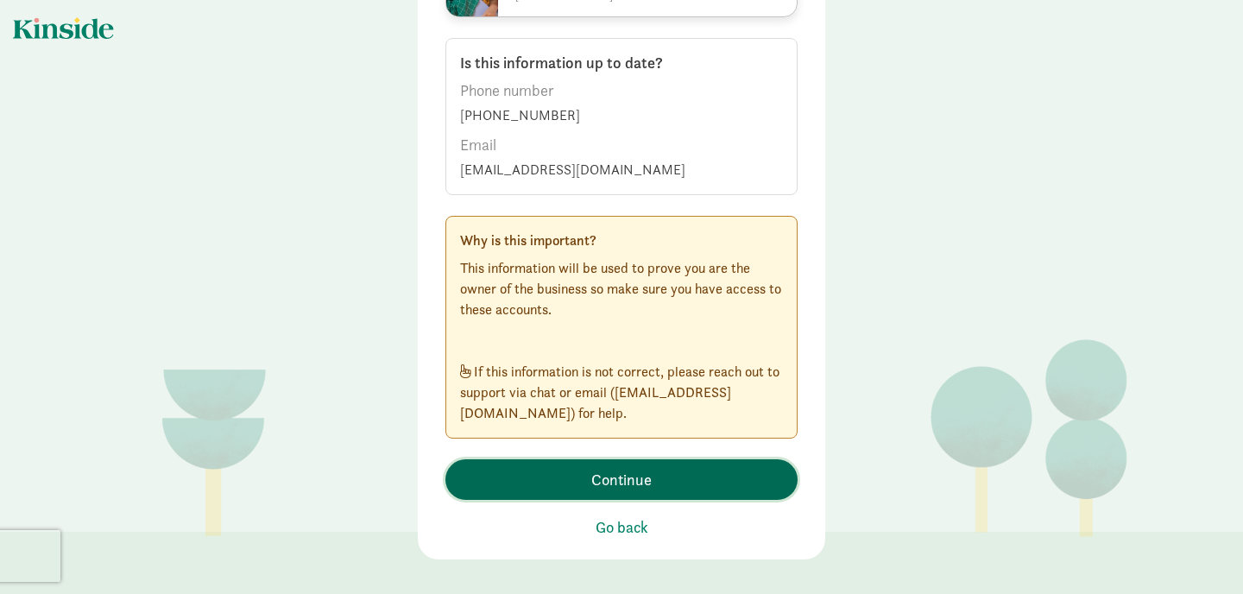
click at [643, 476] on span "Continue" at bounding box center [621, 479] width 60 height 23
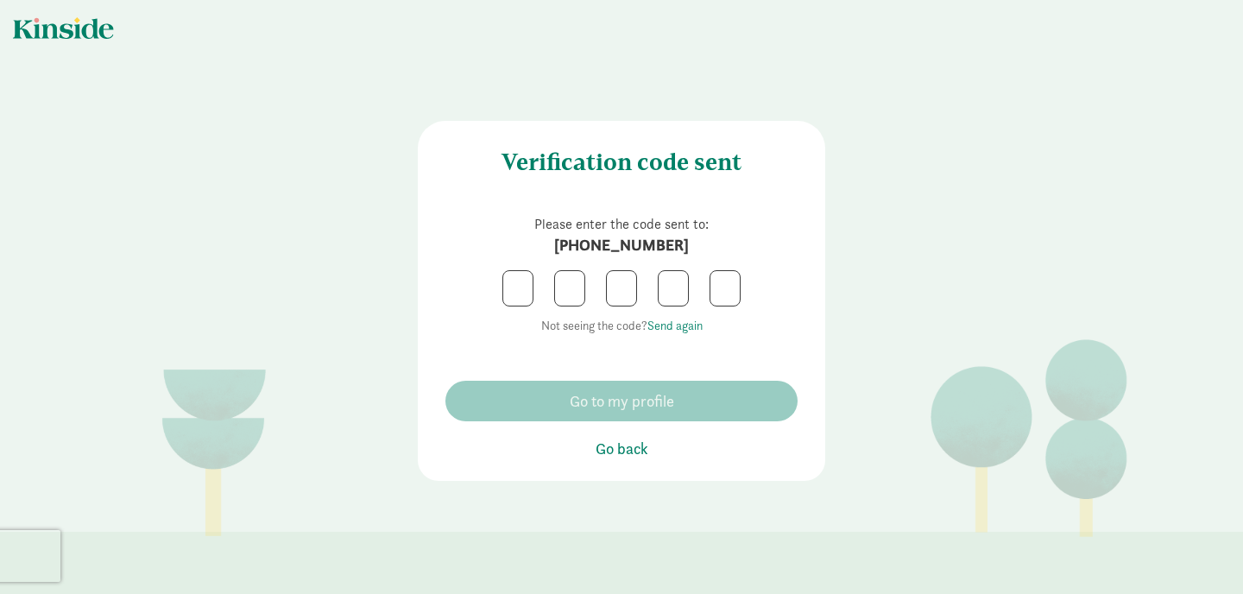
scroll to position [0, 0]
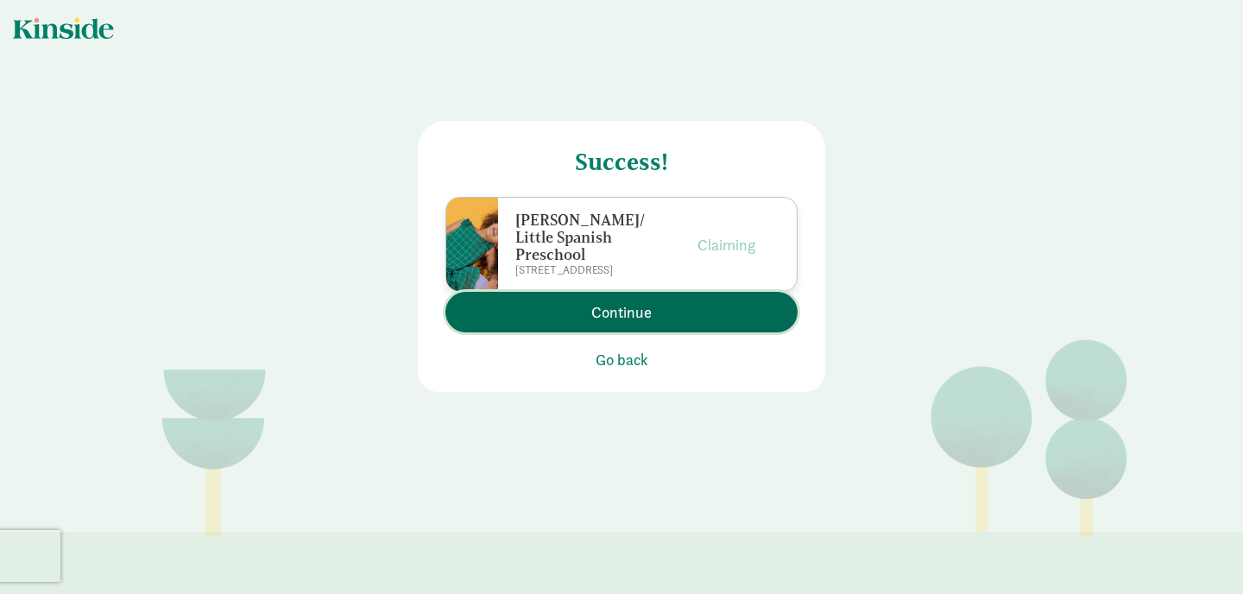
click at [660, 323] on span "Continue" at bounding box center [621, 311] width 335 height 23
click at [660, 324] on button "Continue" at bounding box center [621, 312] width 352 height 41
